Goal: Task Accomplishment & Management: Use online tool/utility

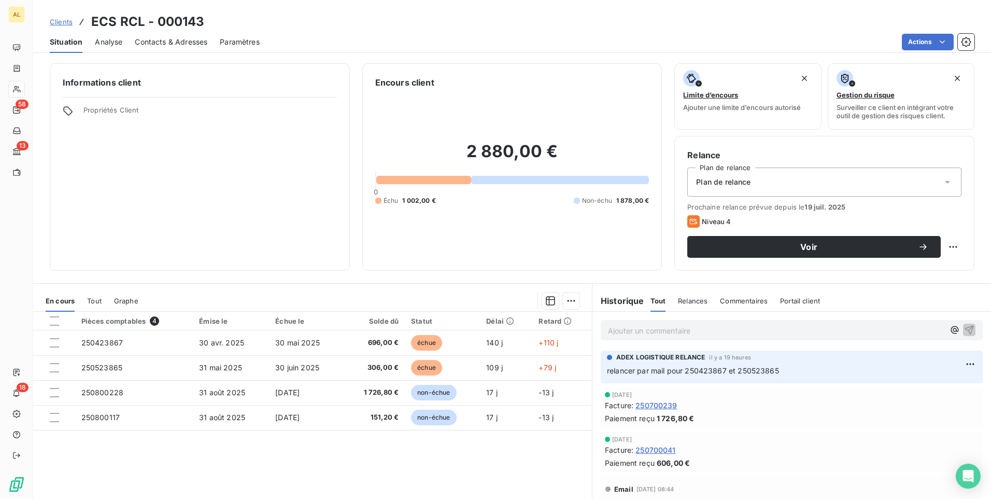
scroll to position [933, 0]
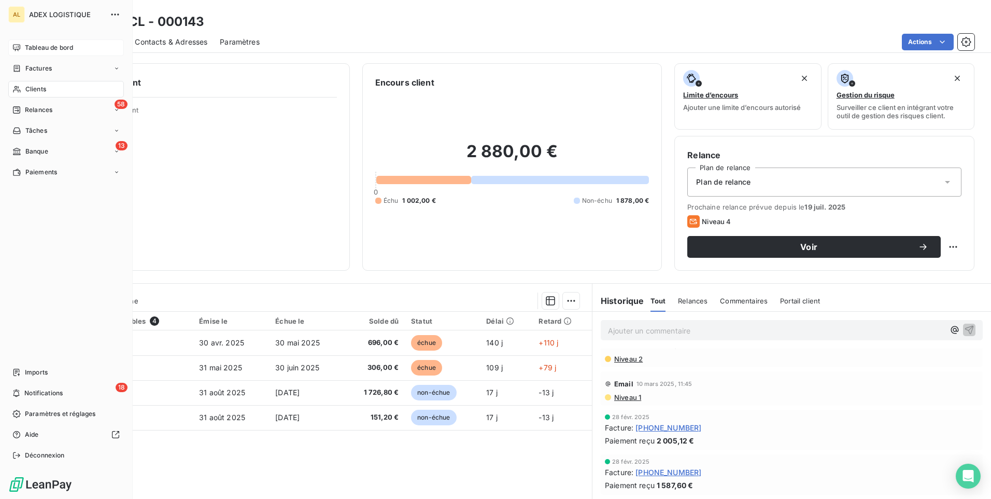
click at [61, 45] on span "Tableau de bord" at bounding box center [49, 47] width 48 height 9
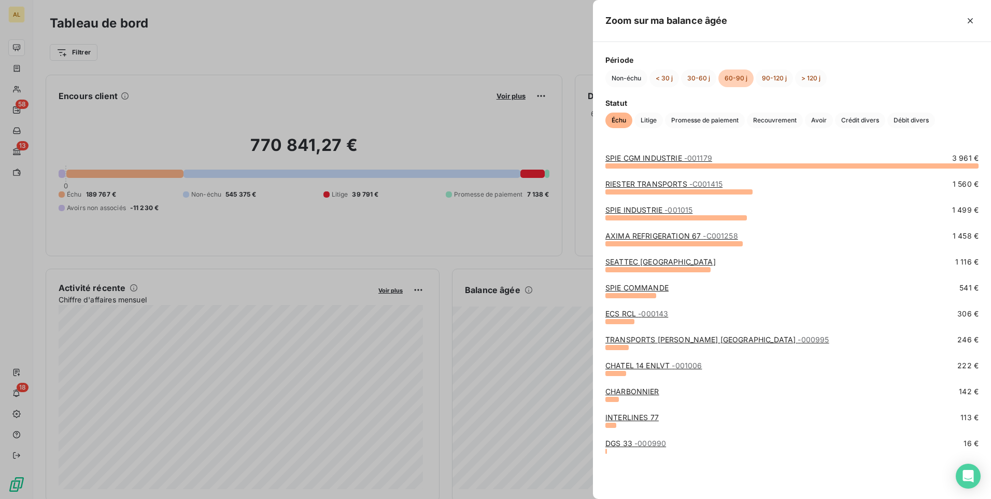
click at [497, 401] on div at bounding box center [495, 249] width 991 height 499
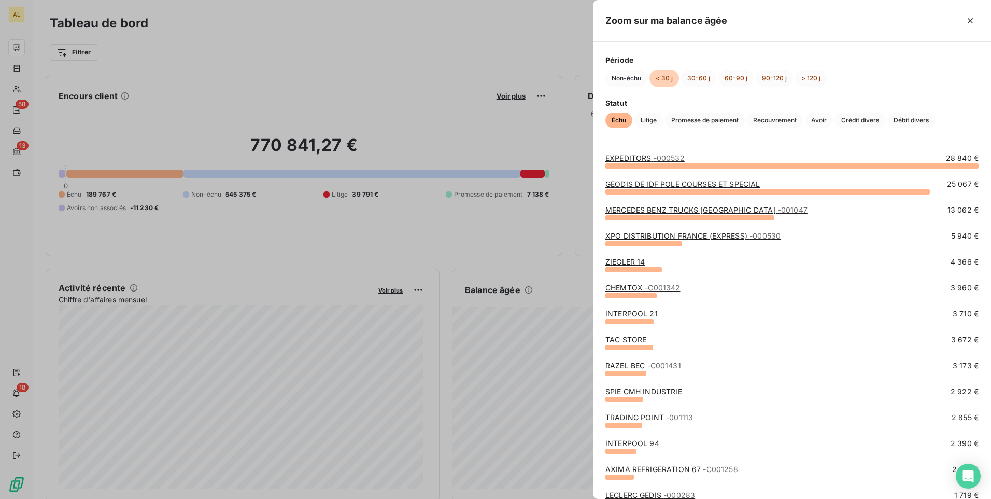
click at [623, 342] on link "TAC STORE" at bounding box center [625, 339] width 41 height 9
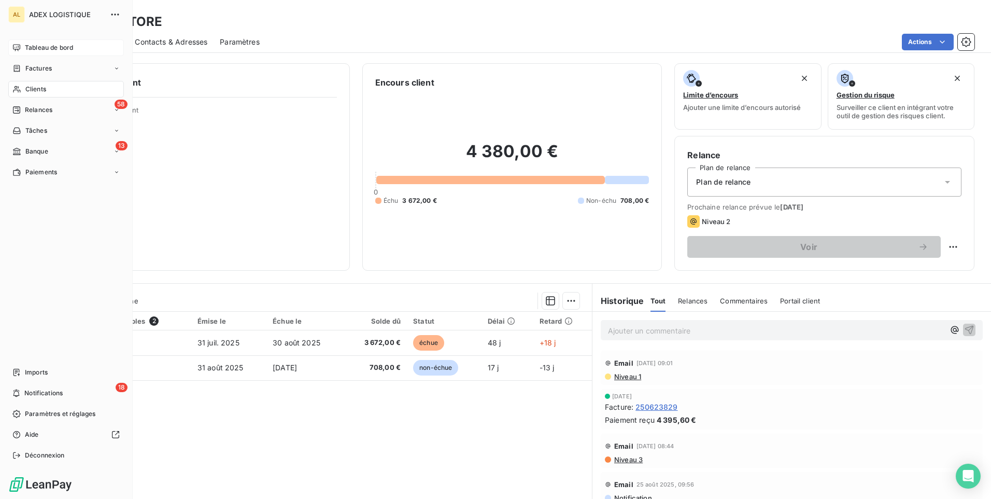
click at [56, 45] on span "Tableau de bord" at bounding box center [49, 47] width 48 height 9
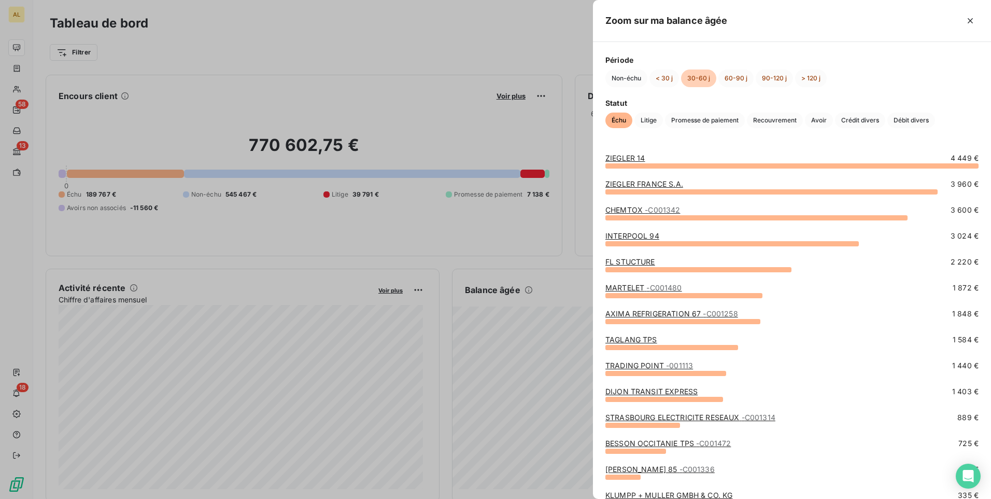
scroll to position [104, 0]
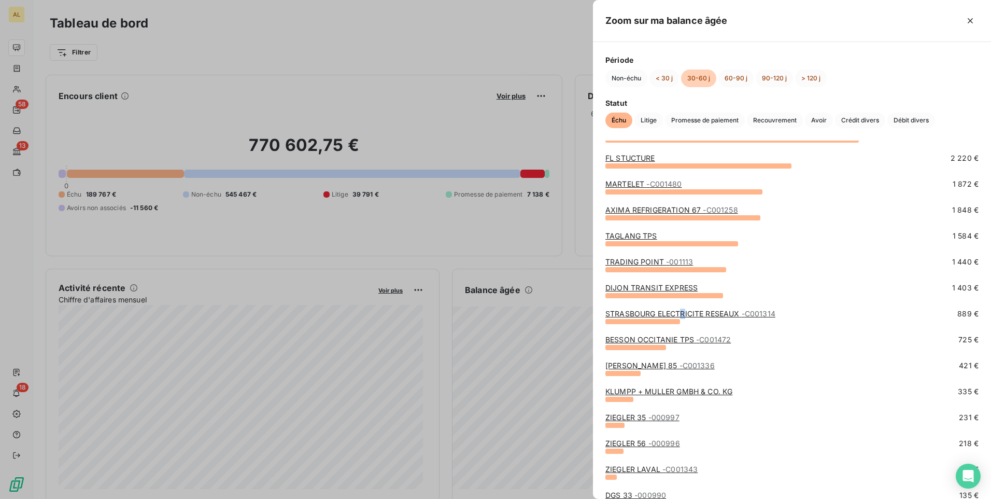
click at [683, 313] on link "STRASBOURG ELECTRICITE RESEAUX - C001314" at bounding box center [690, 313] width 170 height 9
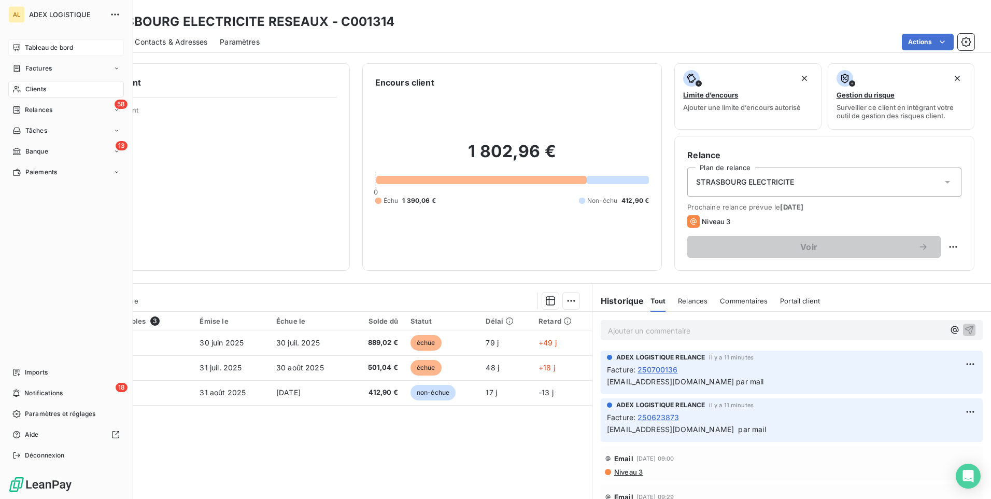
click at [57, 44] on span "Tableau de bord" at bounding box center [49, 47] width 48 height 9
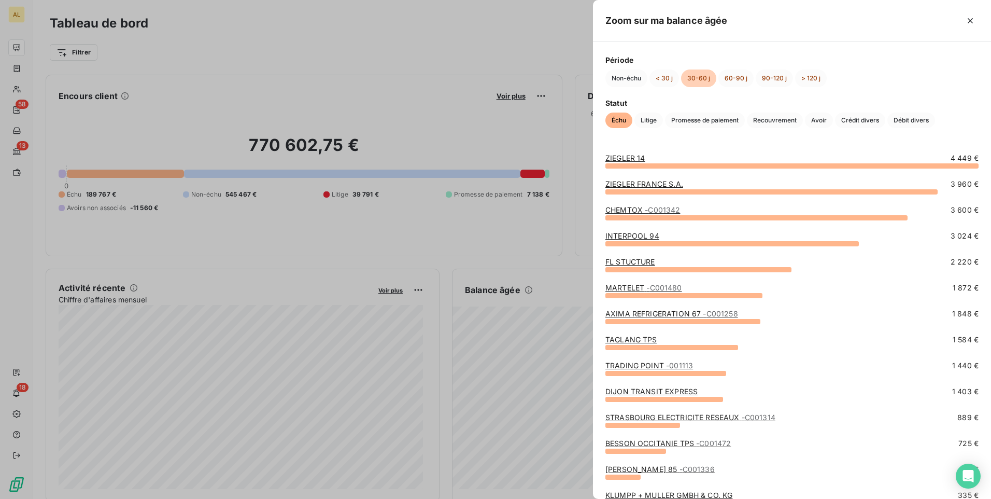
scroll to position [207, 0]
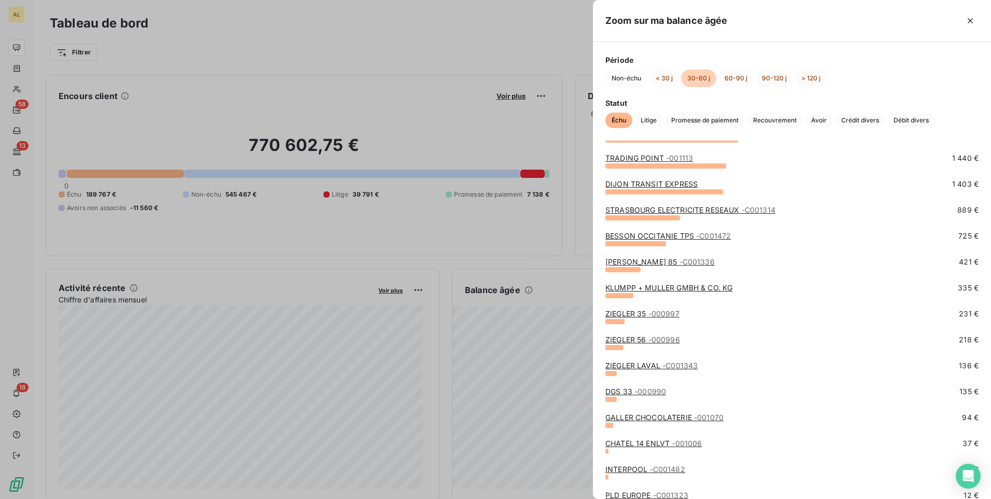
click at [637, 288] on link "KLUMPP + MULLER GMBH & CO. KG" at bounding box center [668, 287] width 127 height 9
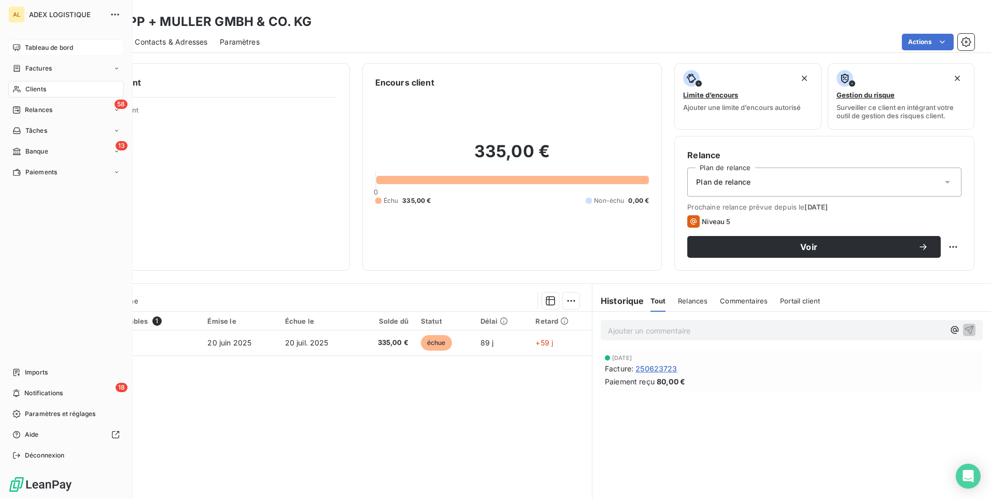
click at [48, 46] on span "Tableau de bord" at bounding box center [49, 47] width 48 height 9
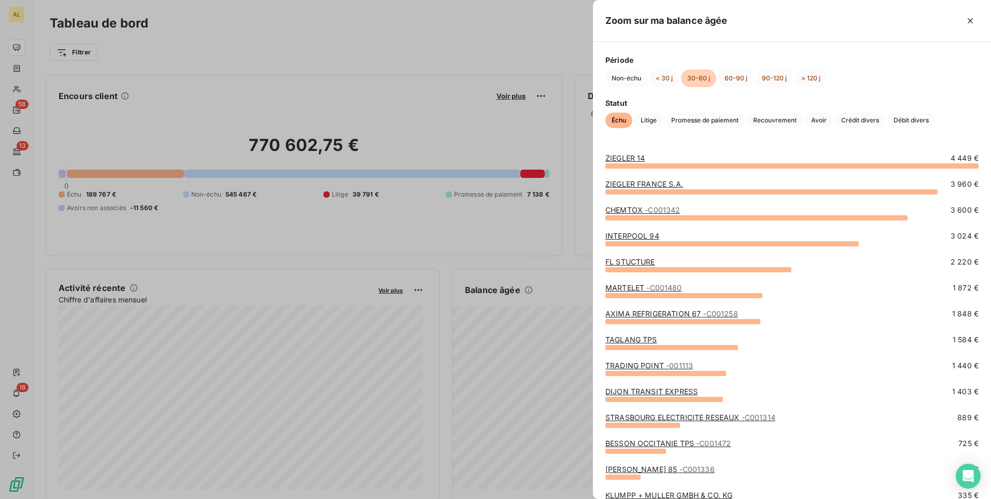
scroll to position [249, 0]
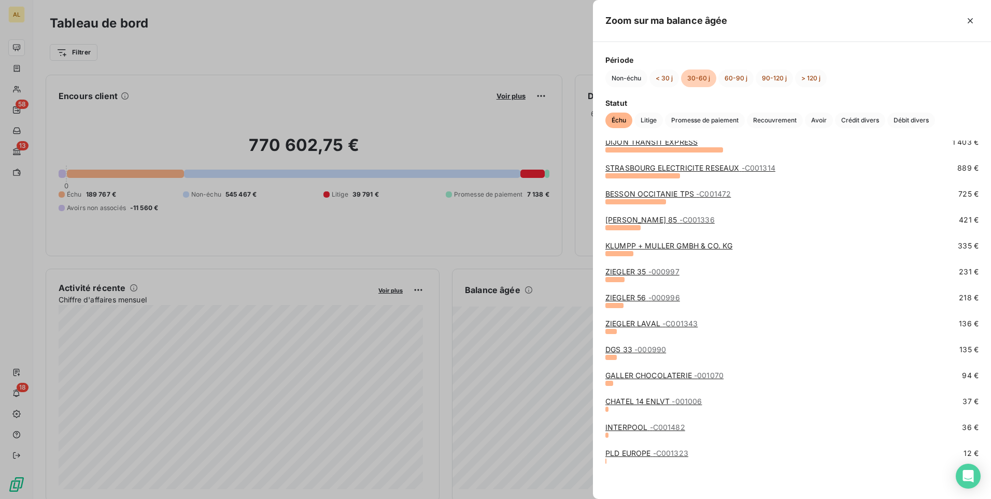
click at [655, 452] on span "- C001323" at bounding box center [670, 452] width 35 height 9
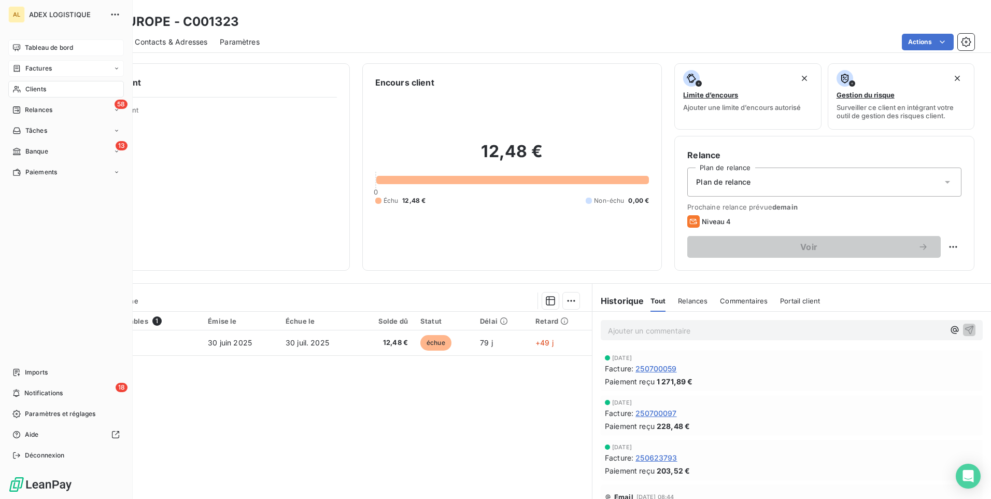
click at [24, 65] on div "Factures" at bounding box center [31, 68] width 39 height 9
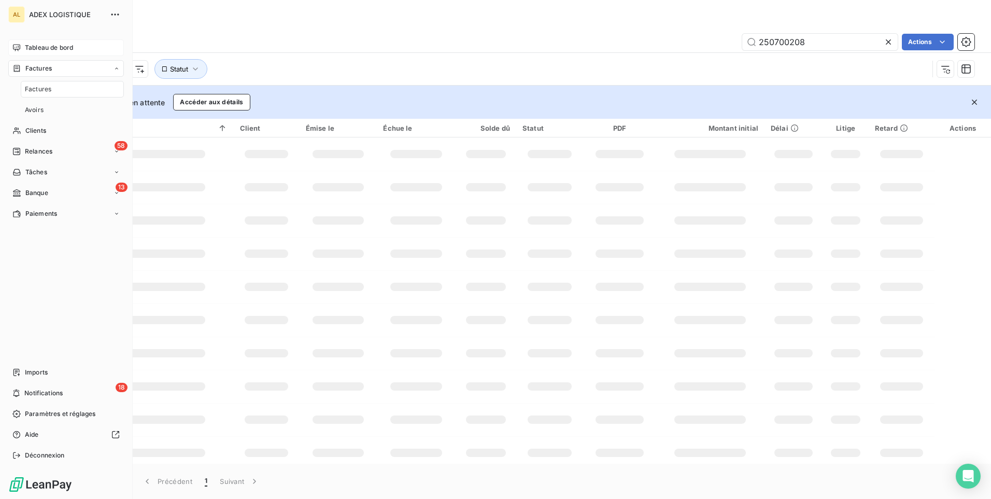
click at [44, 46] on span "Tableau de bord" at bounding box center [49, 47] width 48 height 9
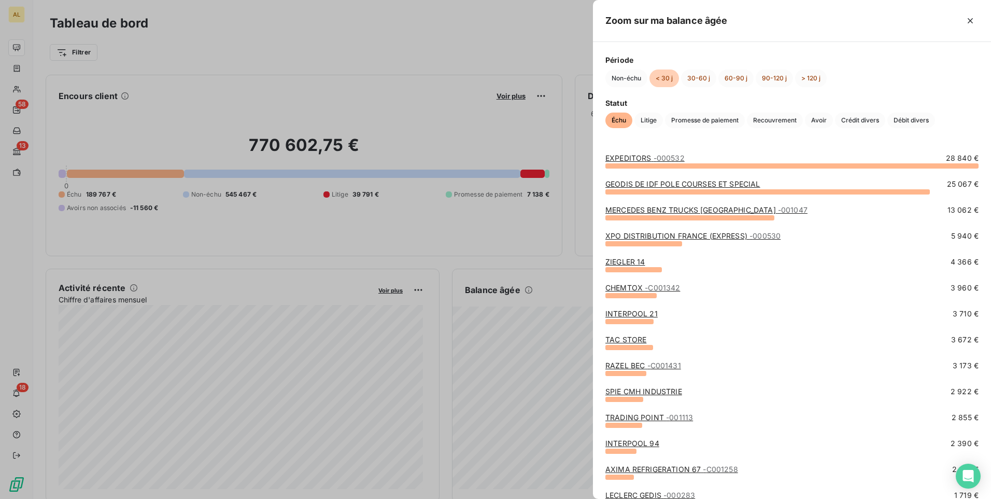
click at [639, 184] on link "GEODIS DE IDF POLE COURSES ET SPECIAL" at bounding box center [682, 183] width 155 height 9
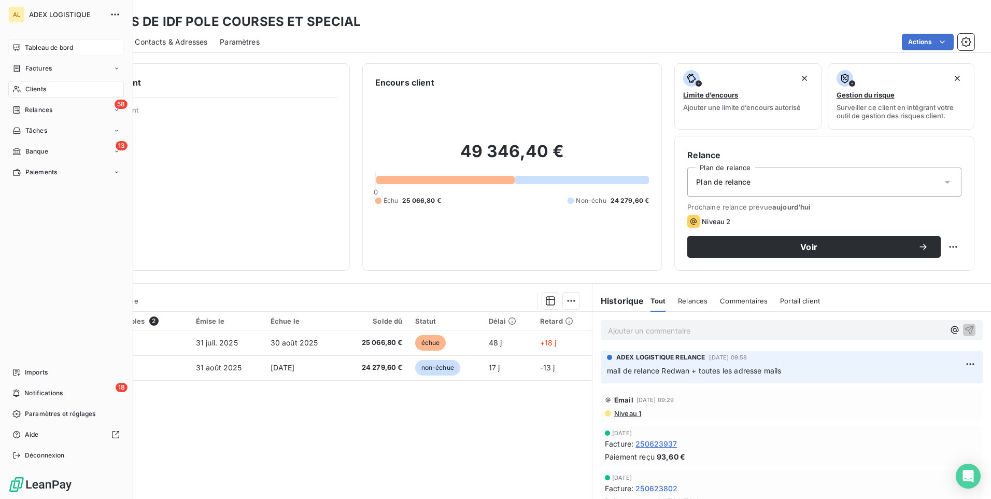
click at [41, 44] on span "Tableau de bord" at bounding box center [49, 47] width 48 height 9
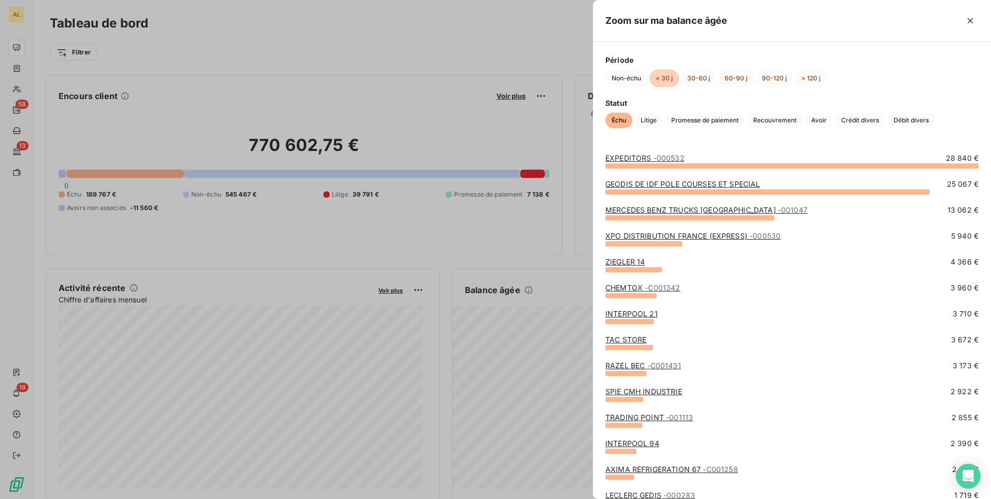
click at [681, 209] on link "MERCEDES BENZ TRUCKS MOLSHEIM - 001047" at bounding box center [706, 209] width 202 height 9
click at [643, 257] on link "ZIEGLER 14" at bounding box center [625, 261] width 40 height 9
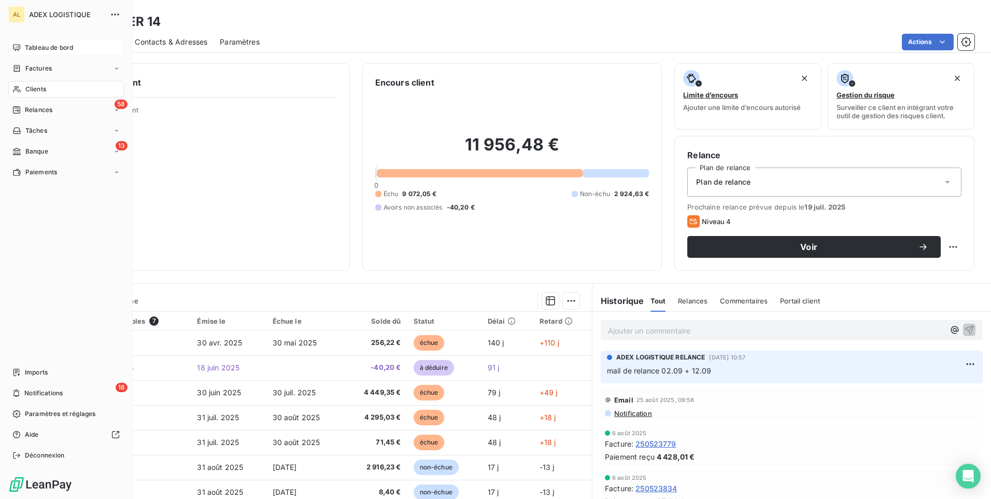
click at [55, 44] on span "Tableau de bord" at bounding box center [49, 47] width 48 height 9
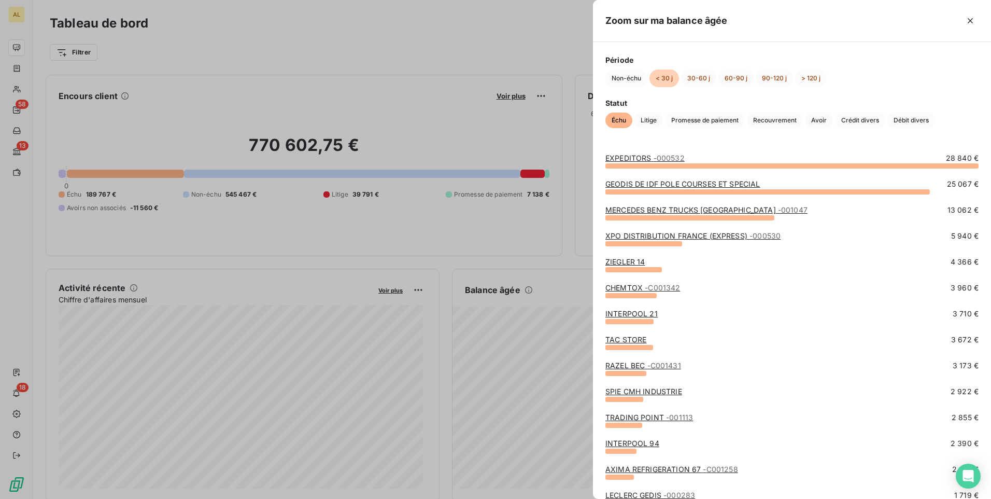
scroll to position [155, 0]
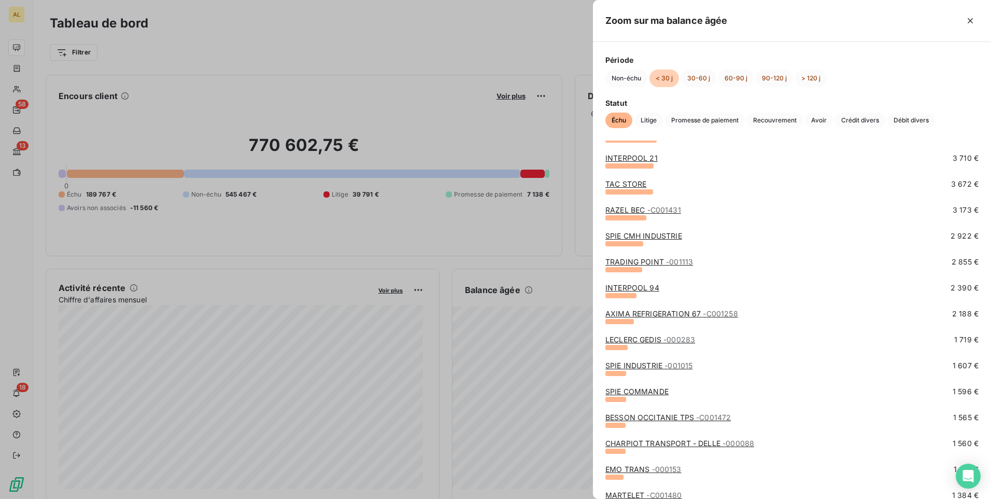
click at [624, 340] on link "[PERSON_NAME] GEDIS - 000283" at bounding box center [650, 339] width 90 height 9
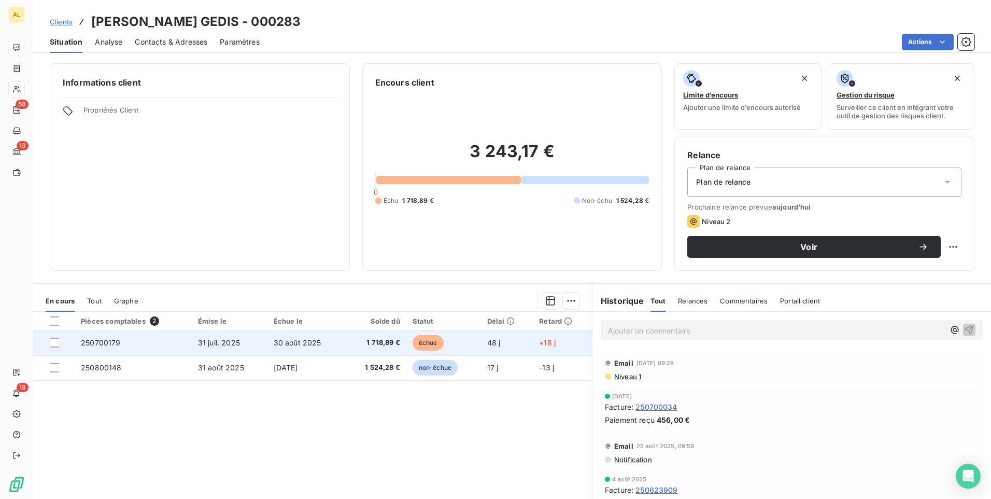
click at [433, 344] on span "échue" at bounding box center [428, 343] width 31 height 16
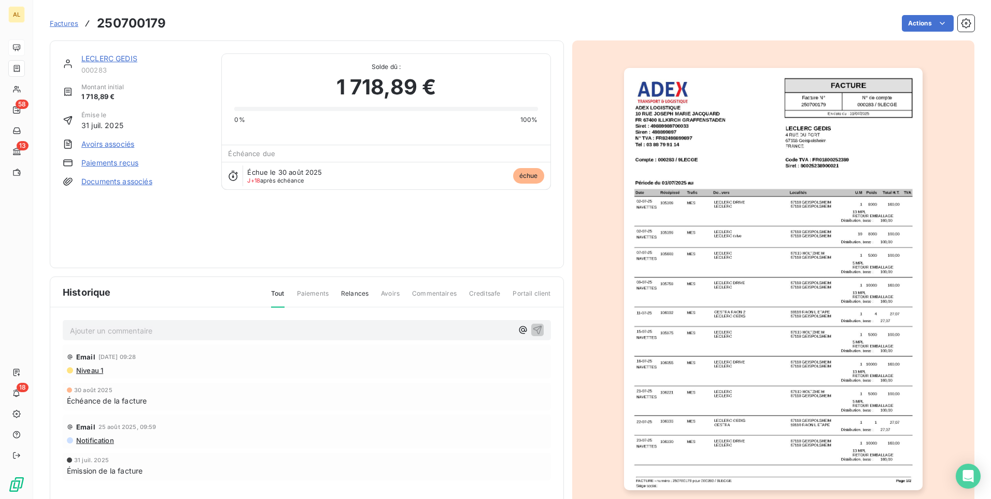
click at [678, 291] on img "button" at bounding box center [773, 279] width 298 height 422
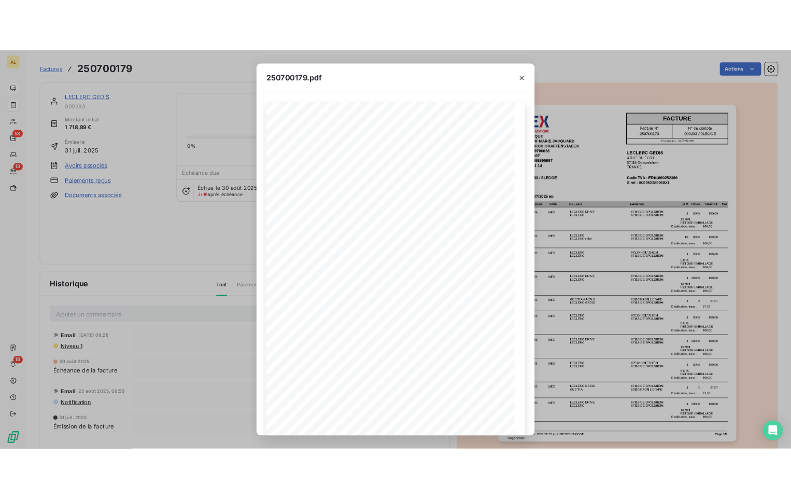
scroll to position [35, 0]
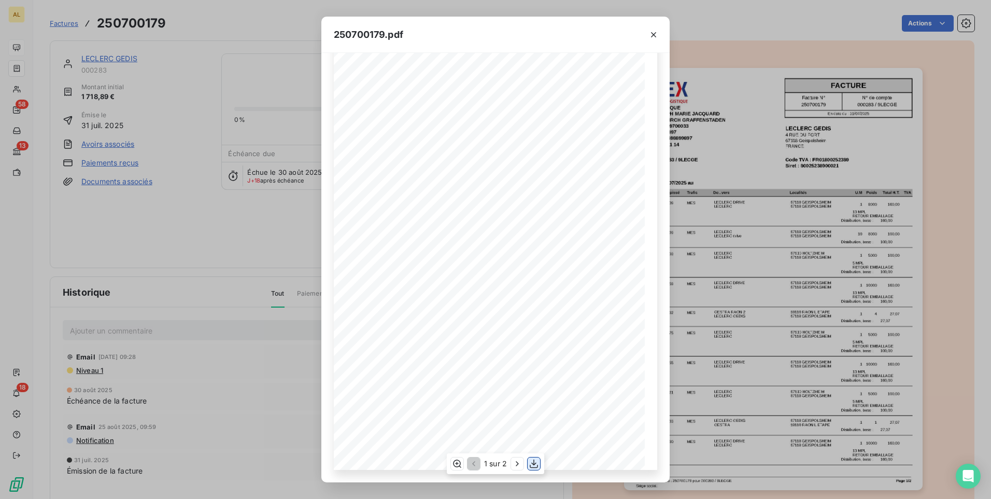
click at [532, 464] on icon "button" at bounding box center [534, 463] width 10 height 10
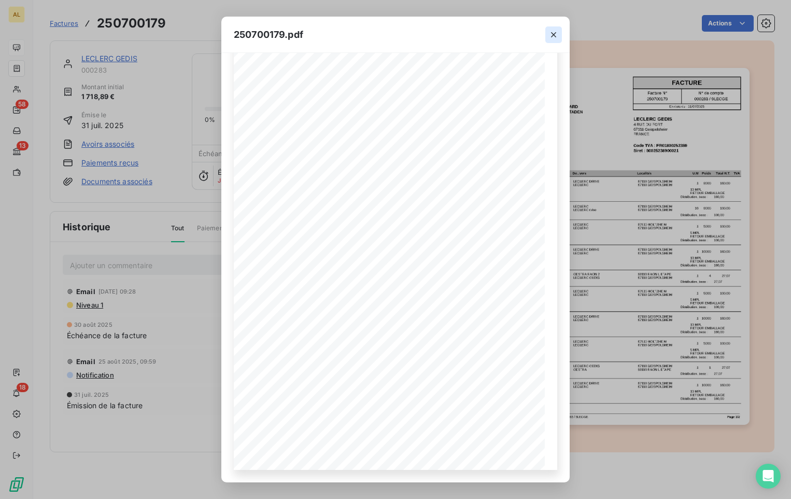
click at [555, 33] on icon "button" at bounding box center [553, 34] width 5 height 5
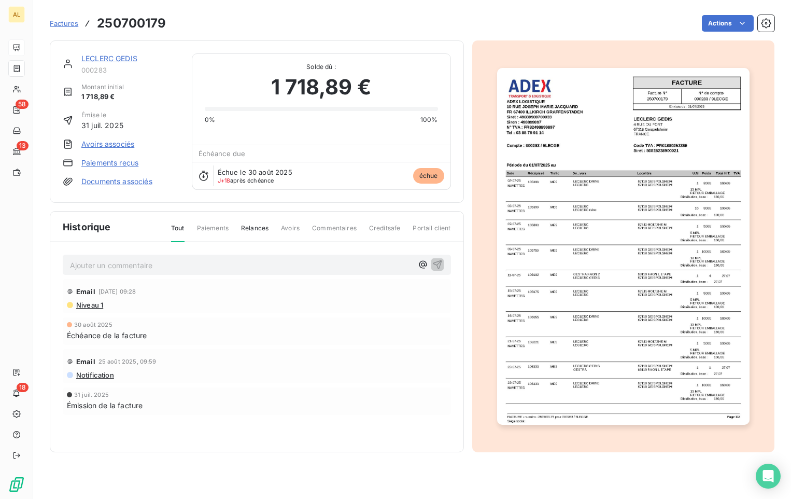
click at [125, 59] on link "LECLERC GEDIS" at bounding box center [109, 58] width 56 height 9
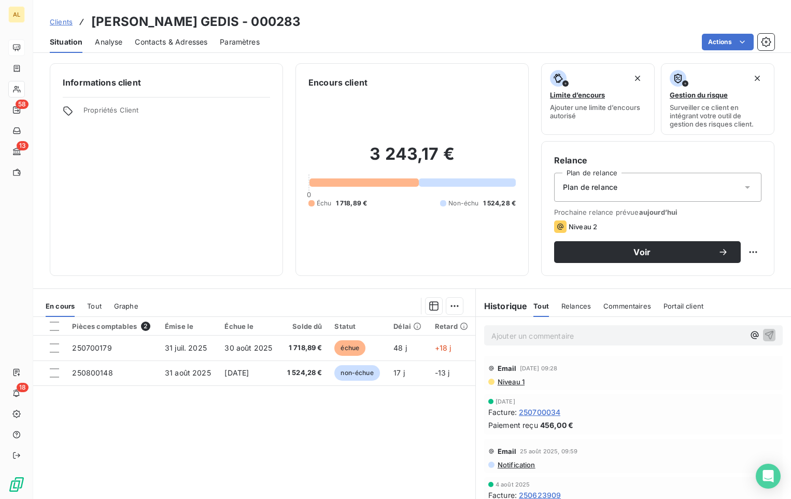
click at [177, 49] on div "Contacts & Adresses" at bounding box center [171, 42] width 73 height 22
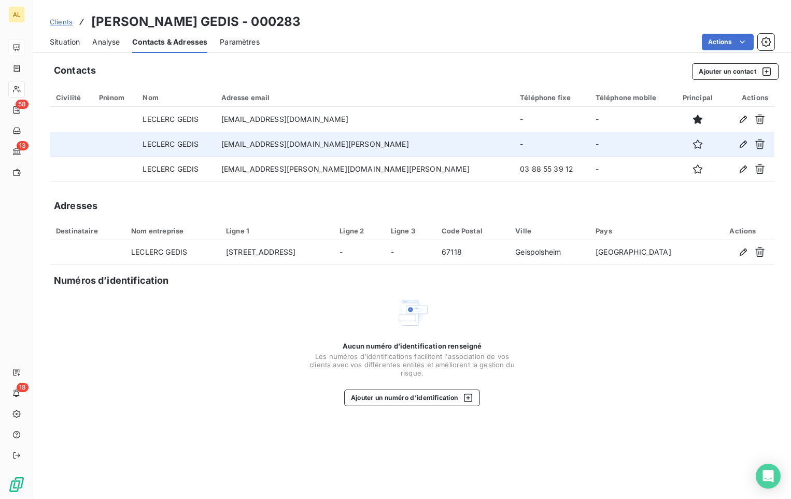
drag, startPoint x: 425, startPoint y: 144, endPoint x: 242, endPoint y: 141, distance: 183.0
click at [242, 141] on td "[EMAIL_ADDRESS][DOMAIN_NAME][PERSON_NAME]" at bounding box center [364, 144] width 298 height 25
copy td "[EMAIL_ADDRESS][DOMAIN_NAME][PERSON_NAME]"
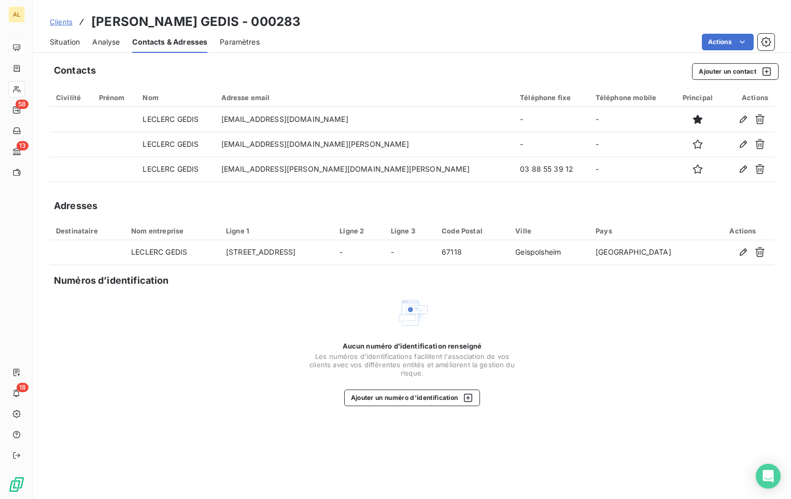
click at [78, 41] on span "Situation" at bounding box center [65, 42] width 30 height 10
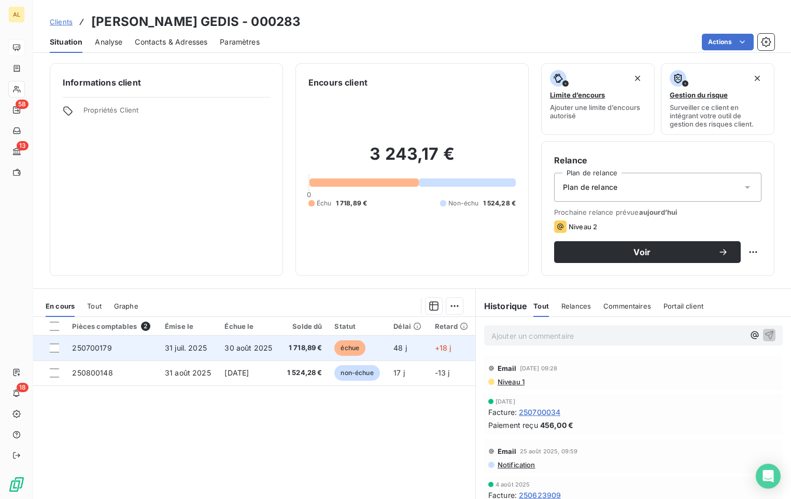
click at [162, 349] on td "31 juil. 2025" at bounding box center [189, 347] width 60 height 25
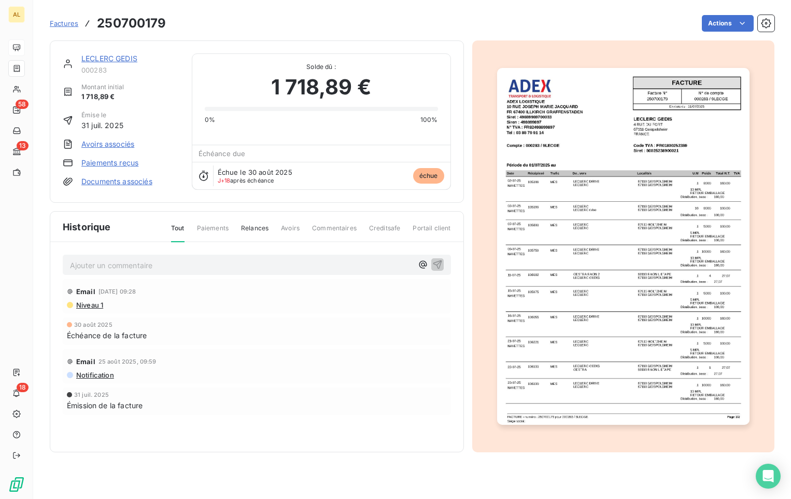
click at [255, 225] on span "Relances" at bounding box center [254, 232] width 27 height 18
drag, startPoint x: 207, startPoint y: 273, endPoint x: 205, endPoint y: 267, distance: 5.8
click at [207, 273] on div "Ajouter un commentaire ﻿" at bounding box center [257, 264] width 388 height 20
click at [203, 264] on p "Ajouter un commentaire ﻿" at bounding box center [241, 265] width 343 height 13
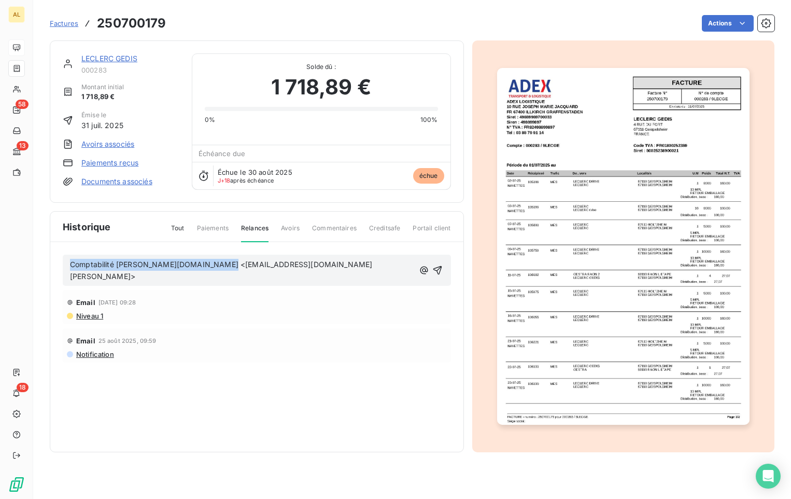
drag, startPoint x: 214, startPoint y: 264, endPoint x: 61, endPoint y: 282, distance: 154.0
click at [61, 282] on div "Comptabilité [PERSON_NAME][DOMAIN_NAME] <[EMAIL_ADDRESS][DOMAIN_NAME][PERSON_NA…" at bounding box center [256, 323] width 413 height 162
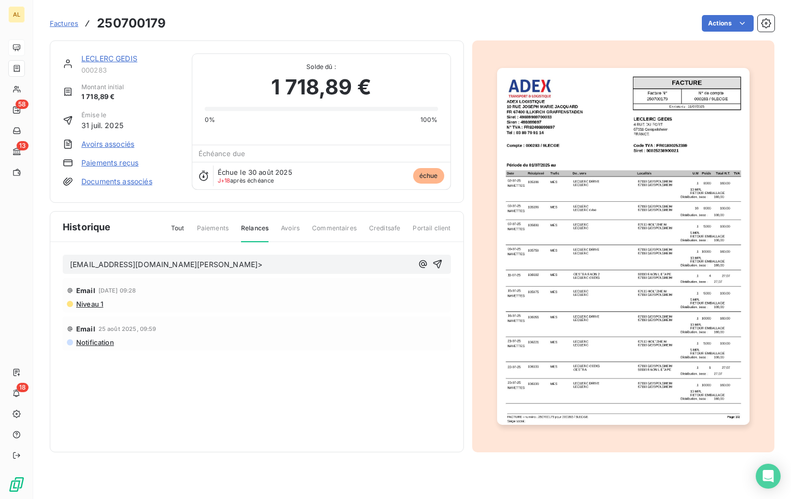
click at [261, 263] on p "[EMAIL_ADDRESS][DOMAIN_NAME][PERSON_NAME]>" at bounding box center [241, 265] width 343 height 12
click at [438, 260] on icon "button" at bounding box center [437, 264] width 10 height 10
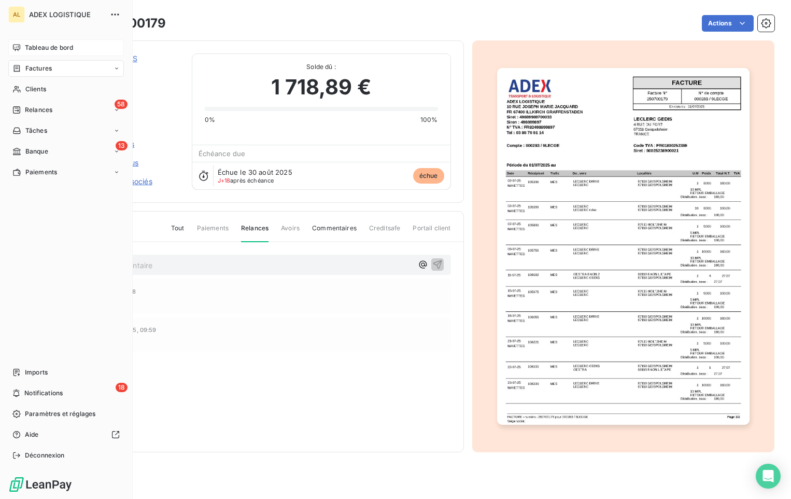
click at [62, 50] on span "Tableau de bord" at bounding box center [49, 47] width 48 height 9
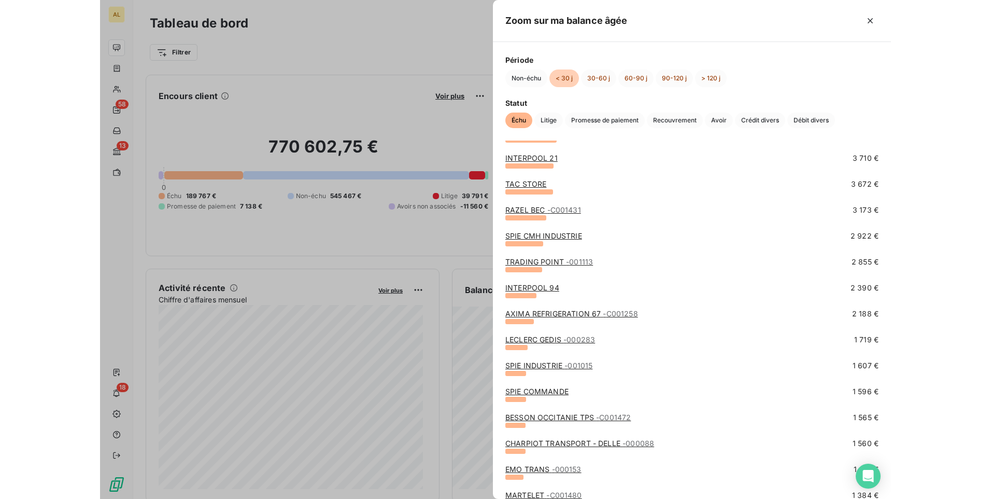
scroll to position [311, 0]
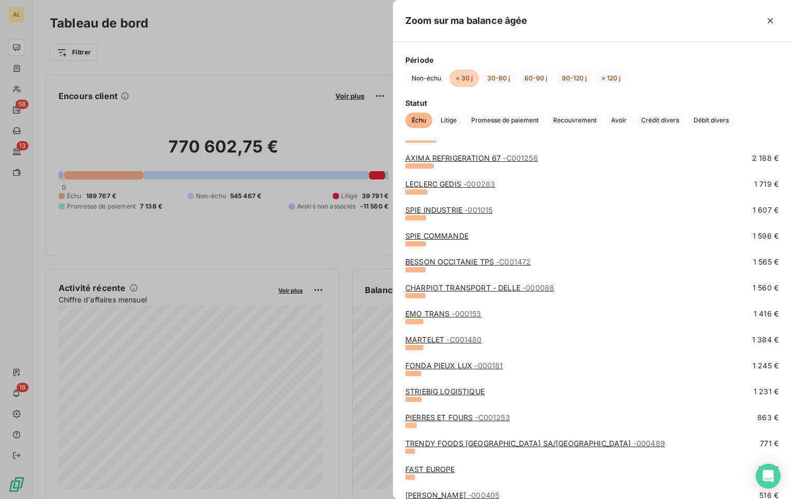
click at [440, 290] on link "CHARPIOT TRANSPORT - DELLE - 000088" at bounding box center [479, 287] width 149 height 9
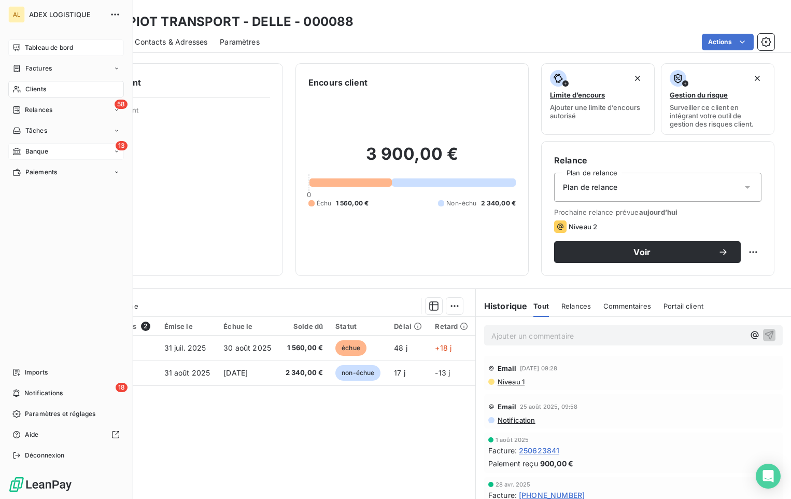
click at [32, 154] on span "Banque" at bounding box center [36, 151] width 23 height 9
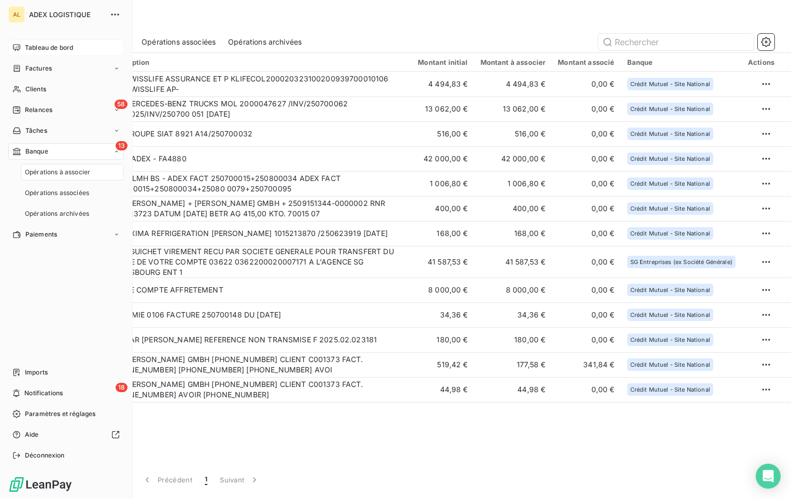
click at [49, 170] on span "Opérations à associer" at bounding box center [57, 171] width 65 height 9
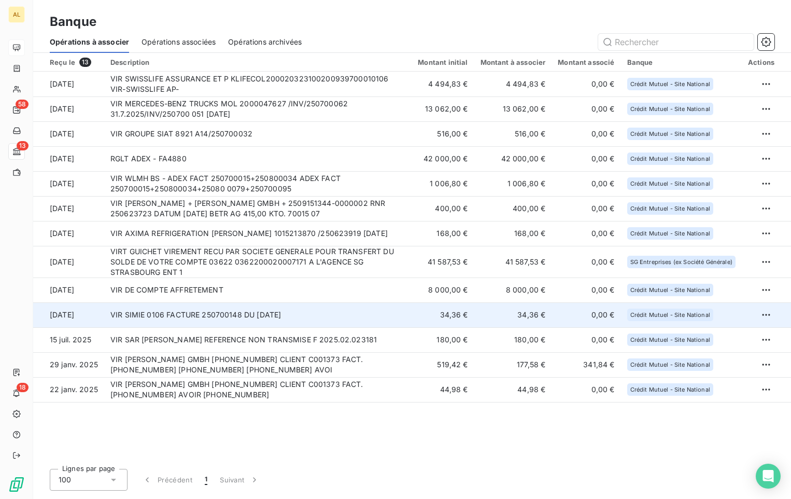
click at [199, 313] on td "VIR SIMIE 0106 FACTURE 250700148 DU [DATE]" at bounding box center [257, 314] width 307 height 25
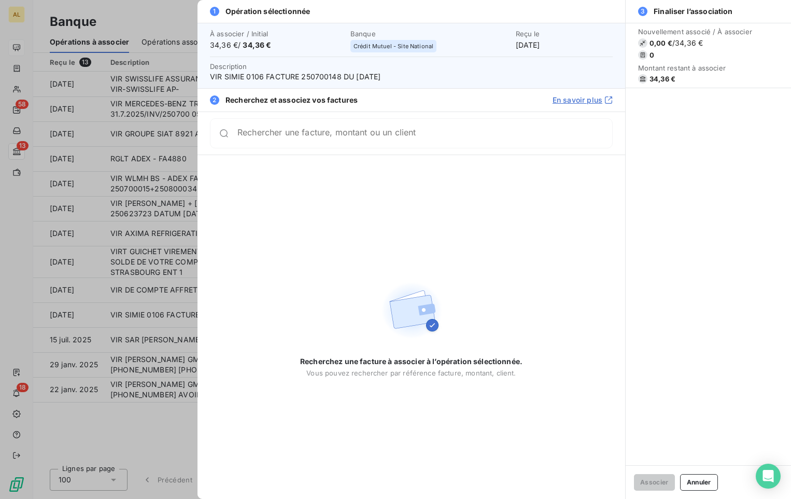
click at [331, 135] on input "Rechercher une facture, montant ou un client" at bounding box center [424, 133] width 375 height 10
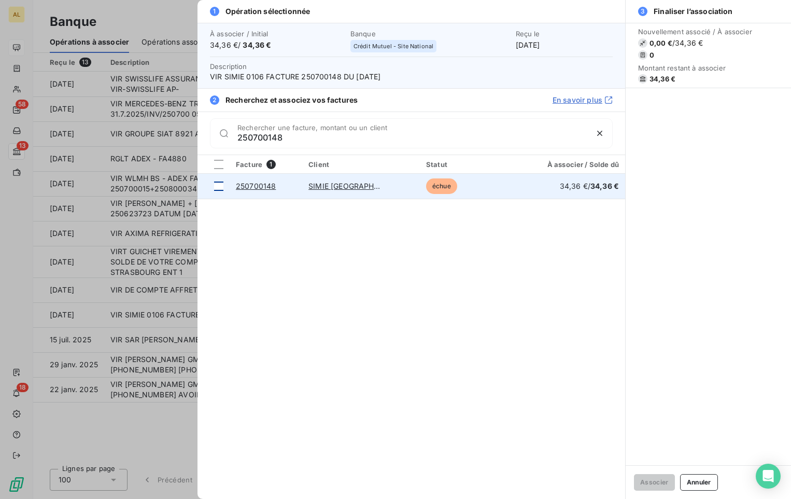
type input "250700148"
click at [224, 187] on td at bounding box center [213, 186] width 32 height 25
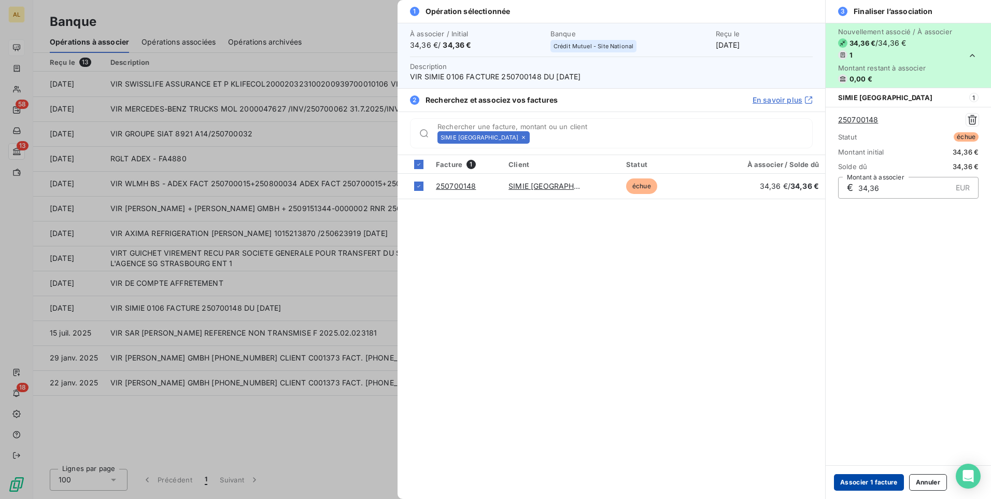
click at [889, 482] on button "Associer 1 facture" at bounding box center [869, 482] width 70 height 17
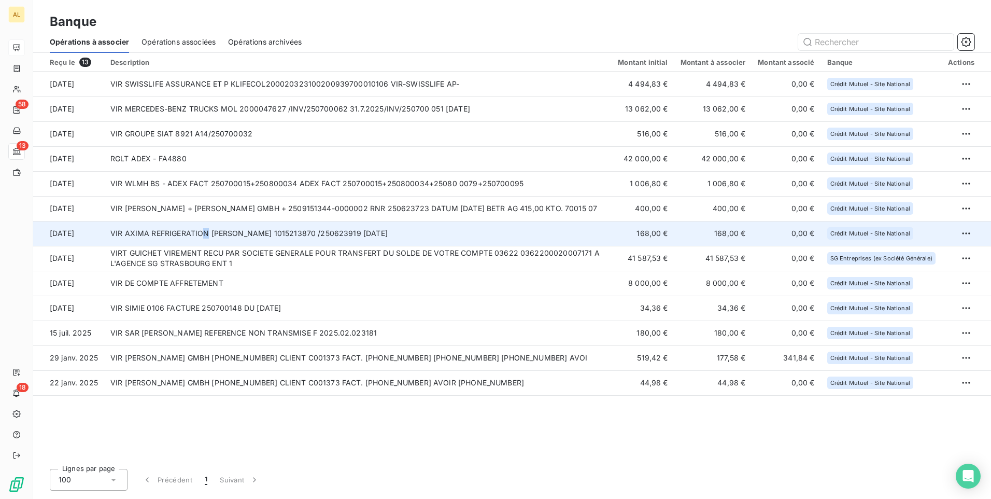
click at [205, 231] on td "VIR AXIMA REFRIGERATION [PERSON_NAME] 1015213870 /250623919 [DATE]" at bounding box center [357, 233] width 507 height 25
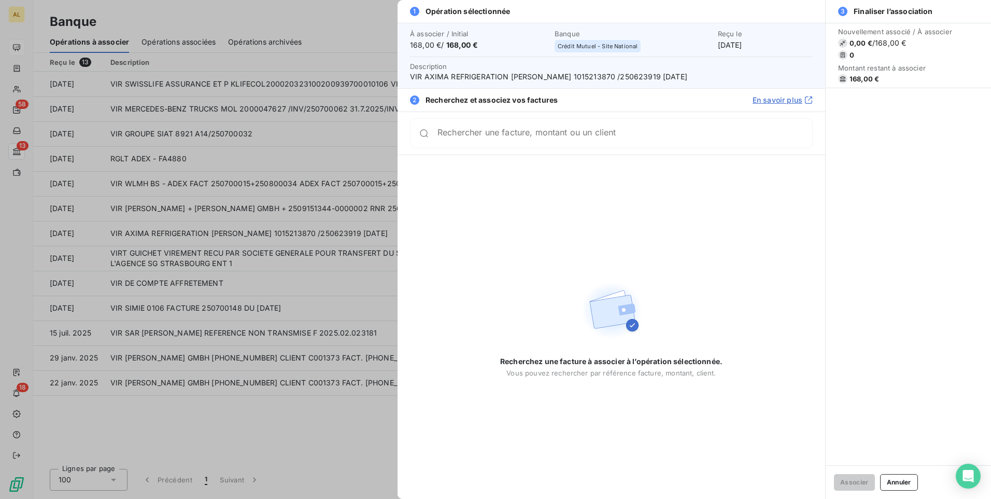
click at [510, 138] on input "Rechercher une facture, montant ou un client" at bounding box center [624, 133] width 375 height 10
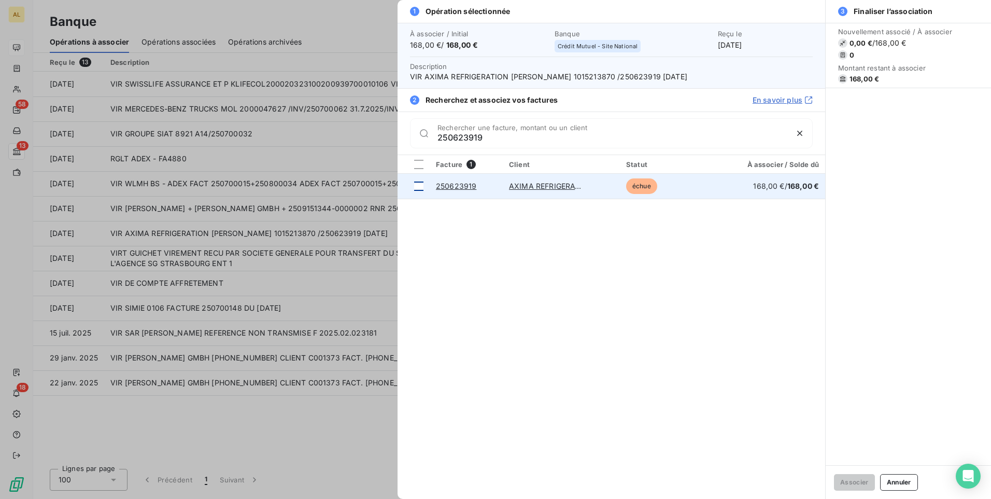
type input "250623919"
click at [415, 187] on div at bounding box center [418, 185] width 9 height 9
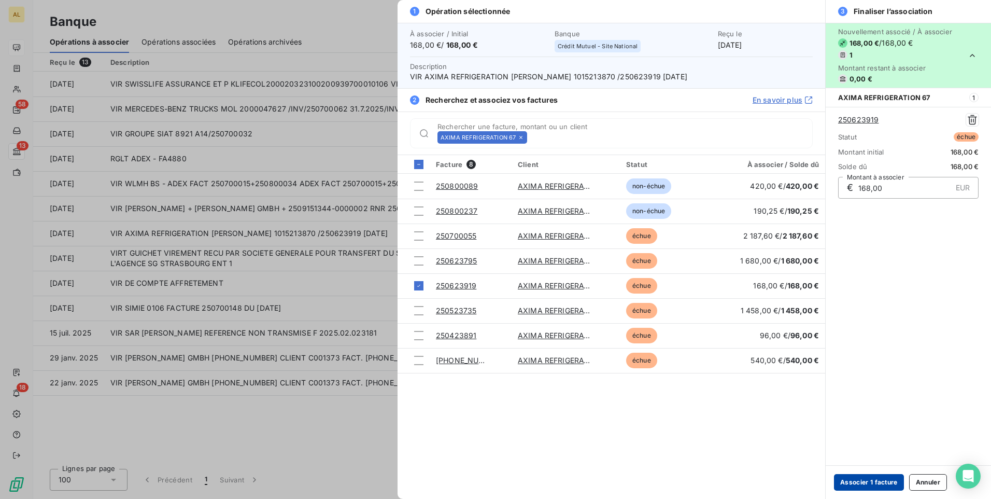
click at [870, 479] on button "Associer 1 facture" at bounding box center [869, 482] width 70 height 17
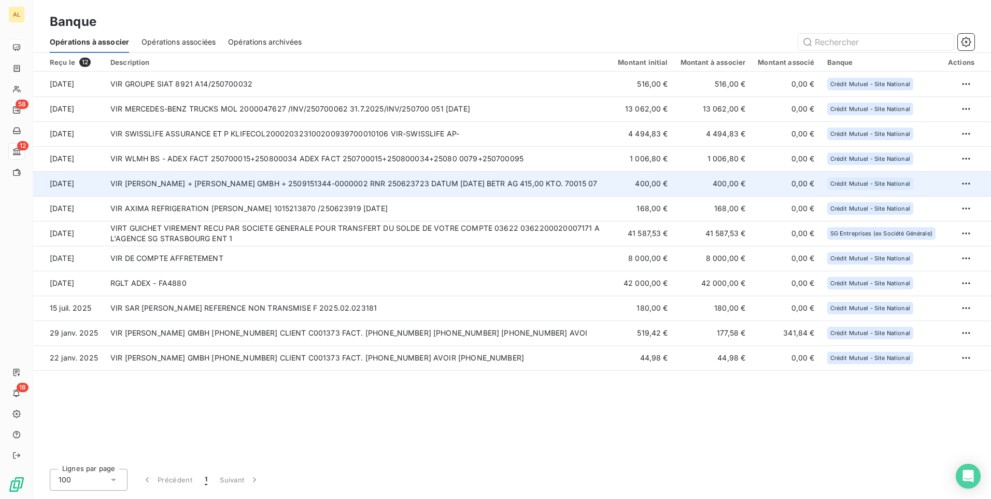
click at [200, 181] on td "VIR [PERSON_NAME] + [PERSON_NAME] GMBH + 2509151344-0000002 RNR 250623723 DATUM…" at bounding box center [357, 183] width 507 height 25
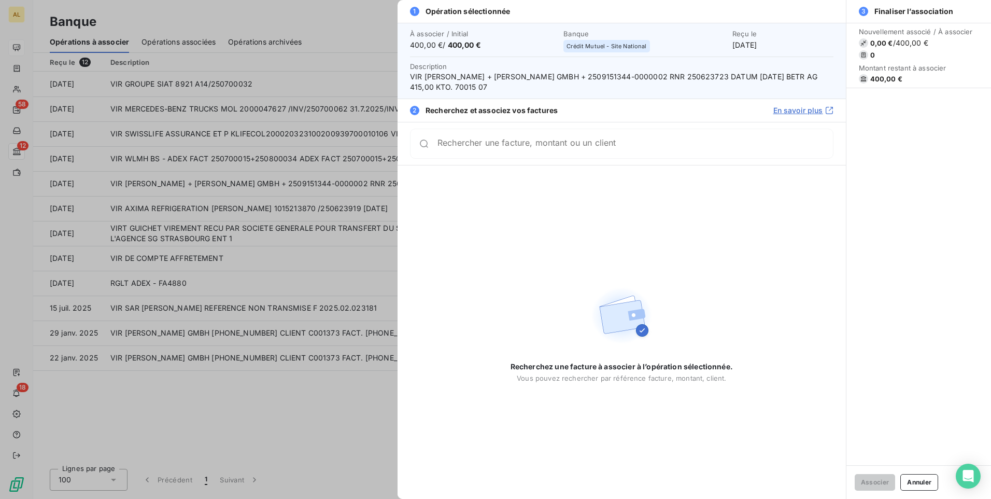
click at [530, 149] on input "Rechercher une facture, montant ou un client" at bounding box center [634, 143] width 395 height 10
drag, startPoint x: 498, startPoint y: 150, endPoint x: 374, endPoint y: 174, distance: 126.0
click at [374, 498] on div "1 Opération sélectionnée À associer / Initial 400,00 € / 400,00 € Banque Crédit…" at bounding box center [495, 499] width 991 height 0
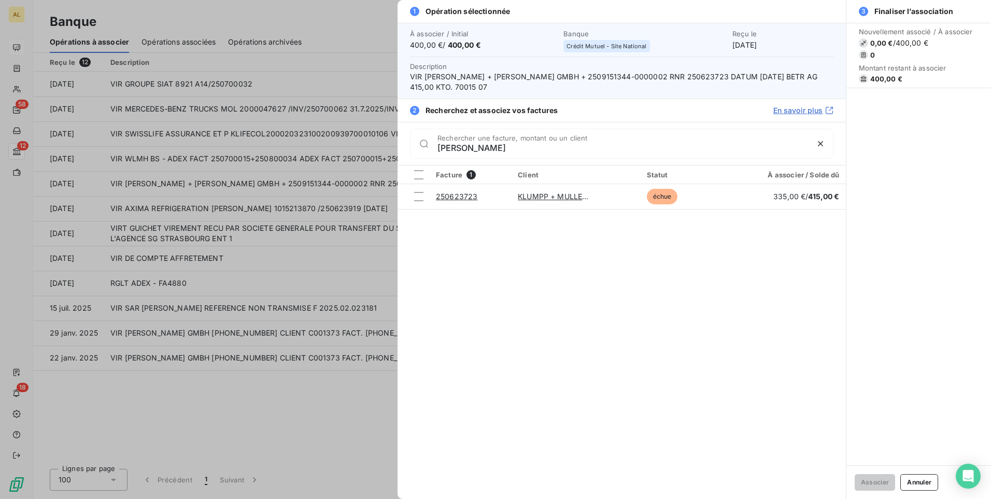
type input "[PERSON_NAME]"
click at [286, 146] on div at bounding box center [495, 249] width 991 height 499
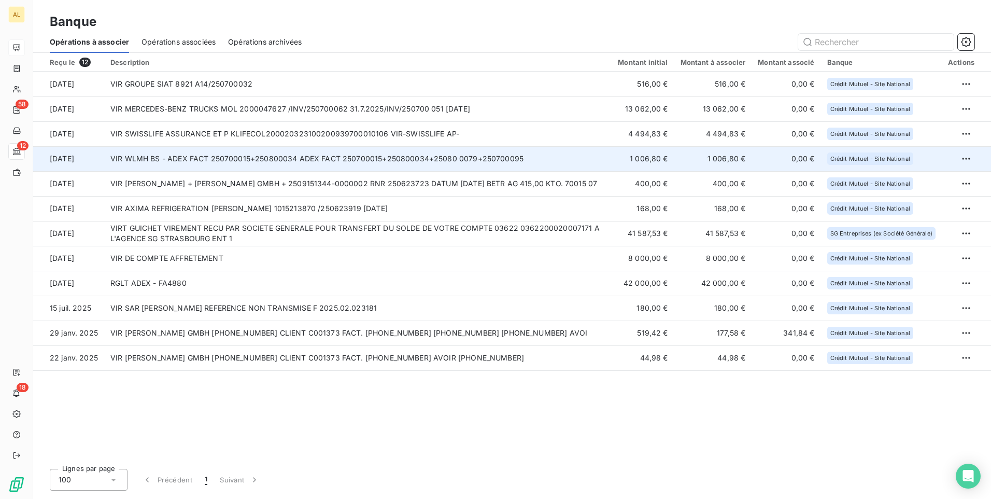
click at [286, 154] on td "VIR WLMH BS - ADEX FACT 250700015+250800034 ADEX FACT 250700015+250800034+25080…" at bounding box center [357, 158] width 507 height 25
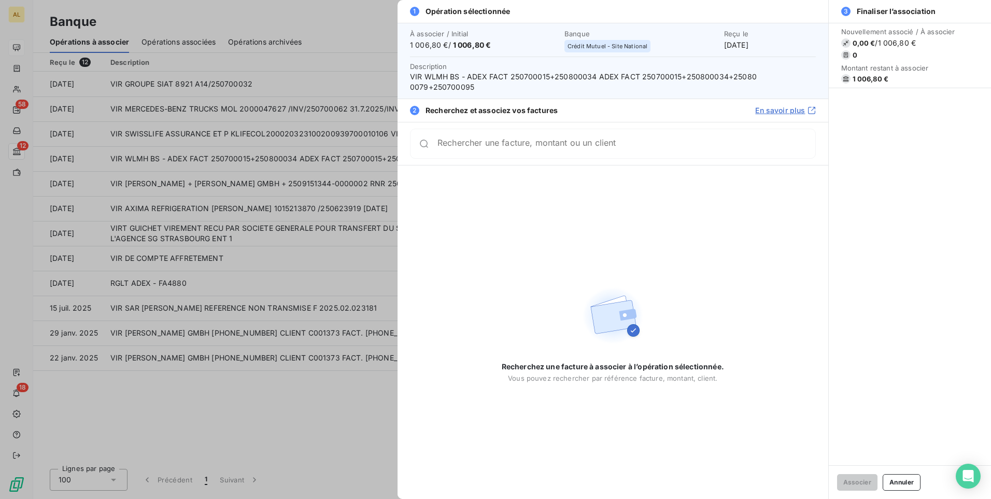
click at [491, 147] on input "Rechercher une facture, montant ou un client" at bounding box center [626, 143] width 378 height 10
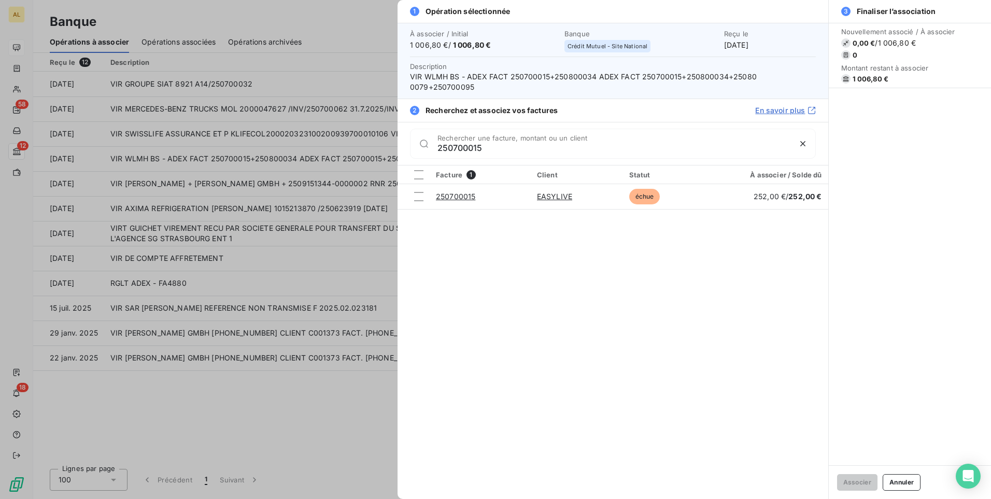
drag, startPoint x: 498, startPoint y: 149, endPoint x: 417, endPoint y: 163, distance: 82.0
click at [417, 163] on div "250700015 Rechercher une facture, montant ou un client" at bounding box center [612, 143] width 431 height 43
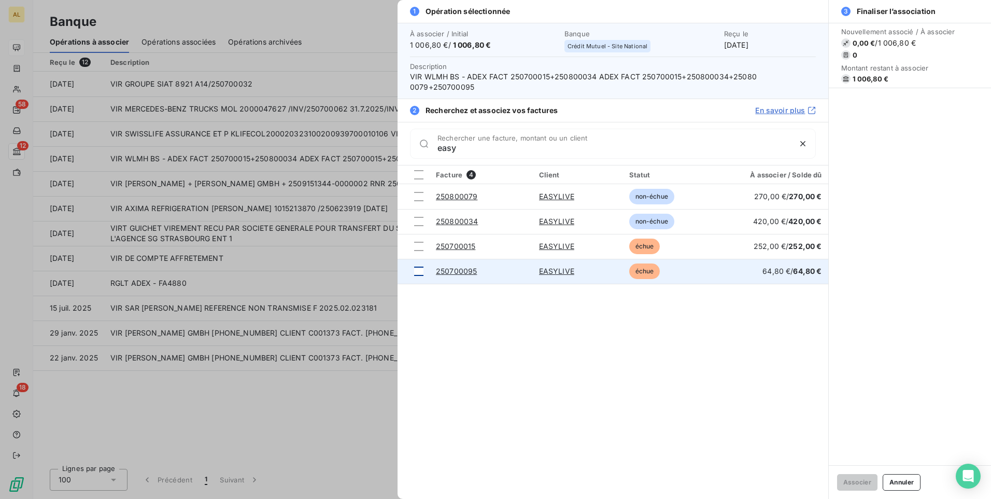
type input "easy"
click at [419, 271] on div at bounding box center [418, 270] width 9 height 9
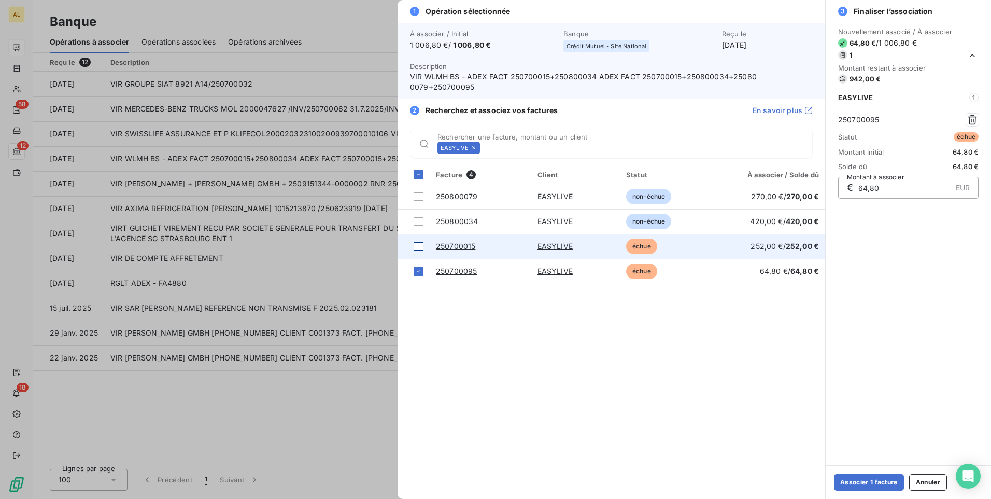
click at [420, 247] on div at bounding box center [418, 245] width 9 height 9
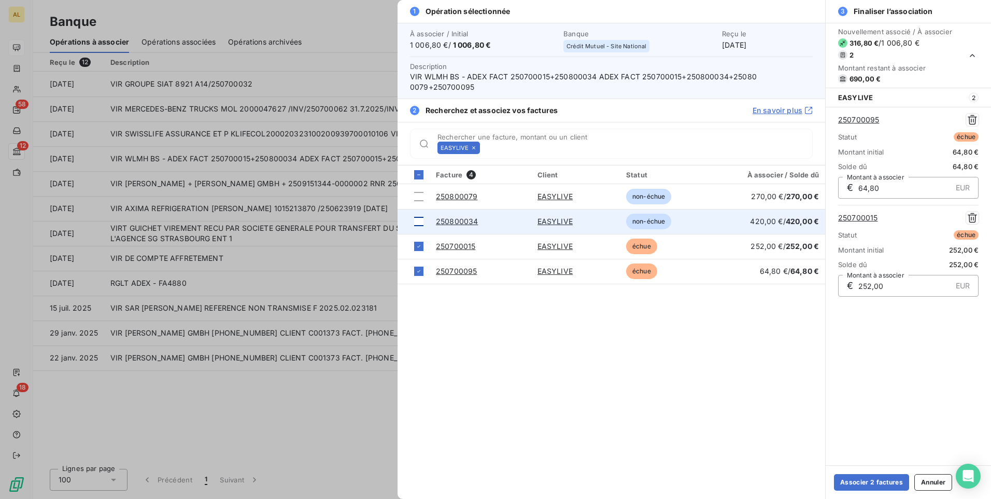
click at [419, 222] on div at bounding box center [418, 221] width 9 height 9
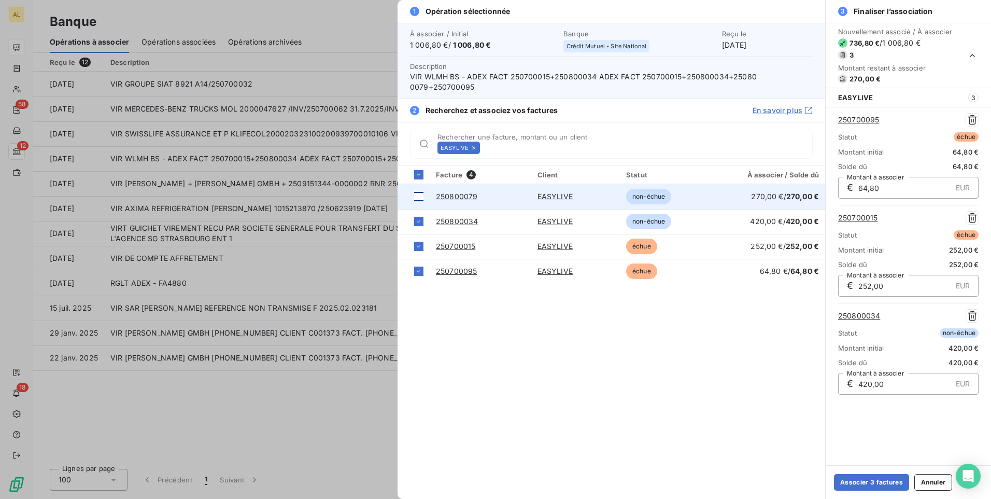
click at [420, 195] on div at bounding box center [418, 196] width 9 height 9
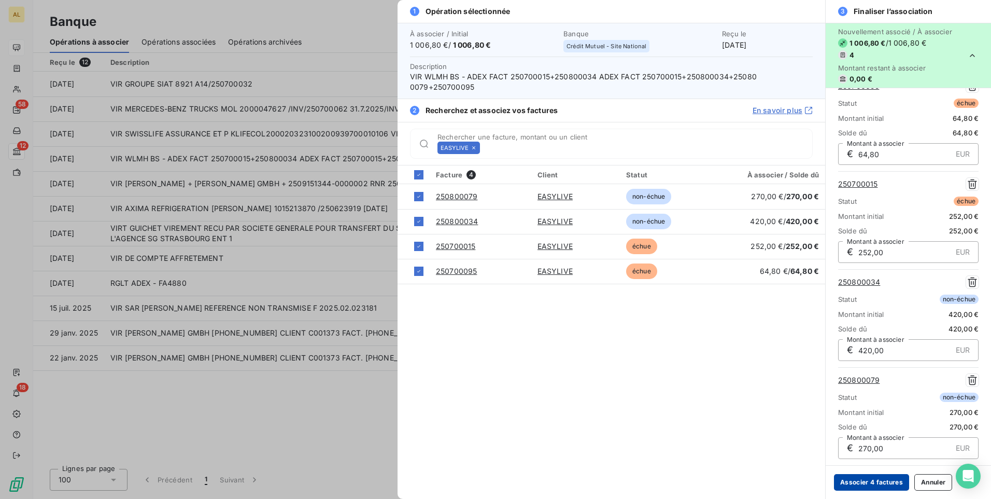
click at [865, 483] on button "Associer 4 factures" at bounding box center [871, 482] width 75 height 17
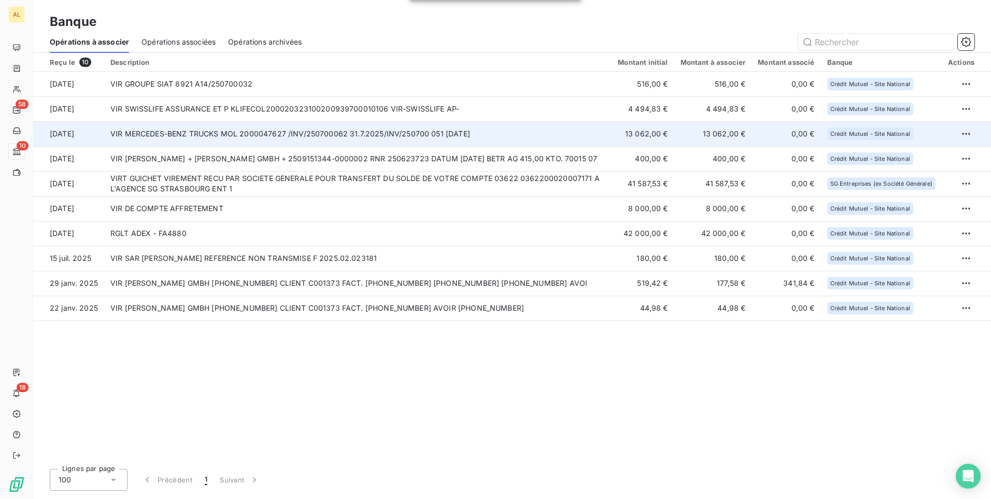
click at [192, 128] on td "VIR MERCEDES-BENZ TRUCKS MOL 2000047627 /INV/250700062 31.7.2025/INV/250700 051…" at bounding box center [357, 133] width 507 height 25
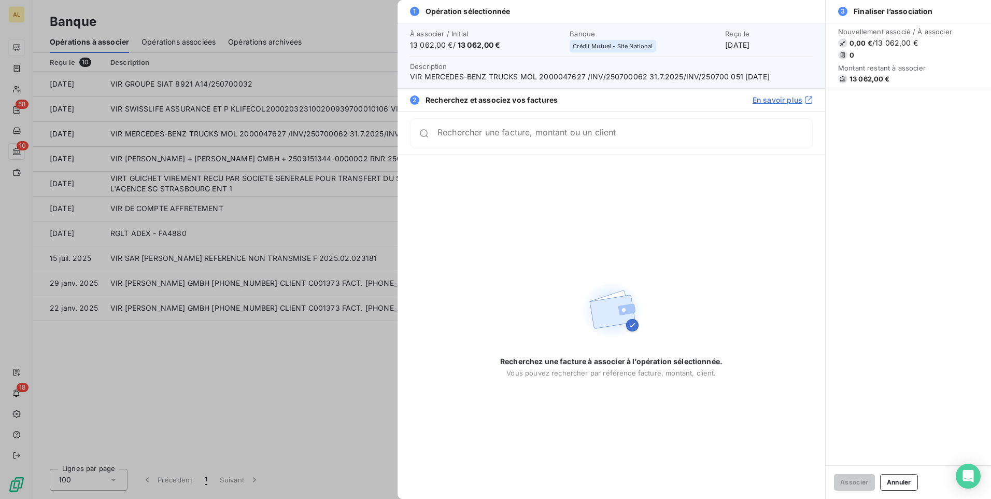
click at [500, 138] on input "Rechercher une facture, montant ou un client" at bounding box center [624, 133] width 375 height 10
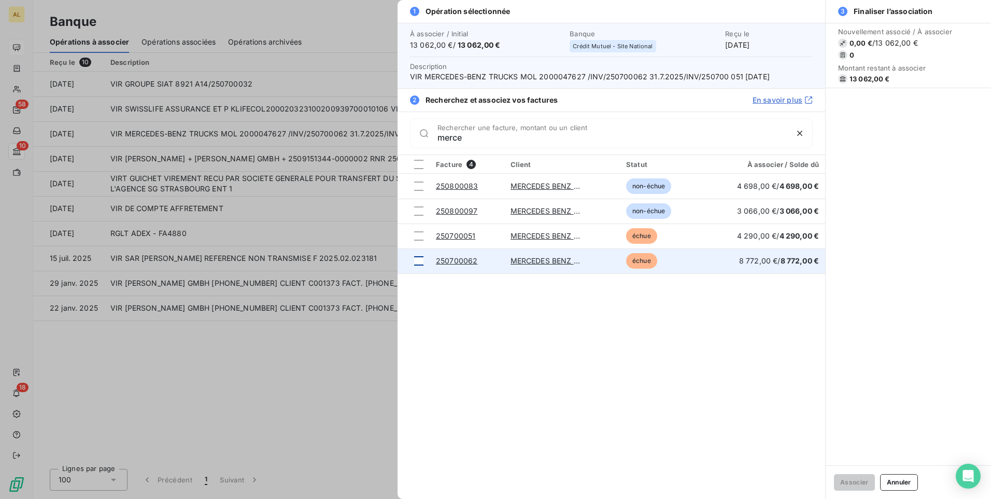
type input "merce"
click at [414, 258] on div at bounding box center [418, 260] width 9 height 9
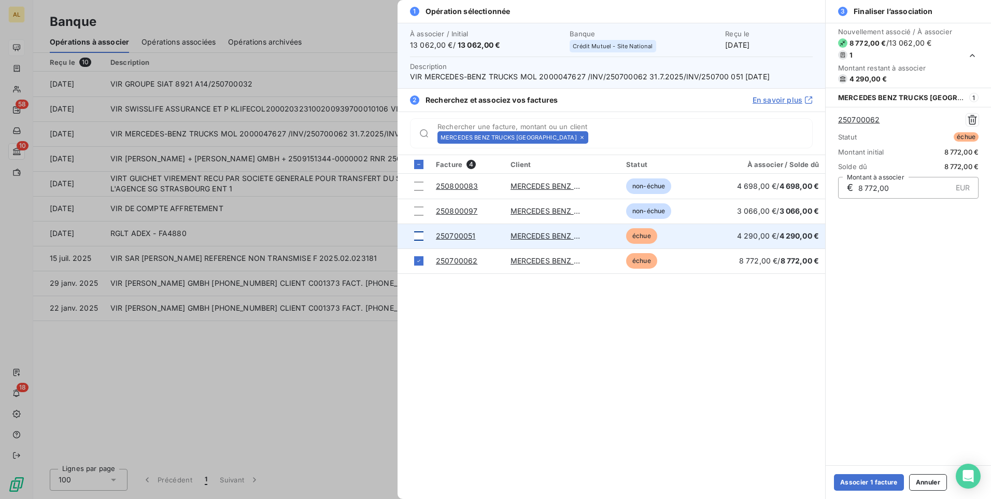
click at [418, 235] on div at bounding box center [418, 235] width 9 height 9
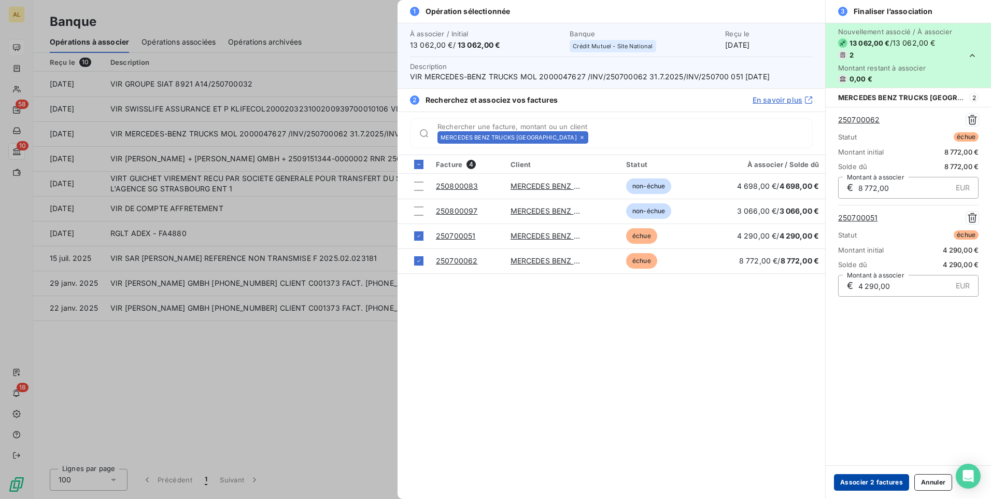
click at [883, 480] on button "Associer 2 factures" at bounding box center [871, 482] width 75 height 17
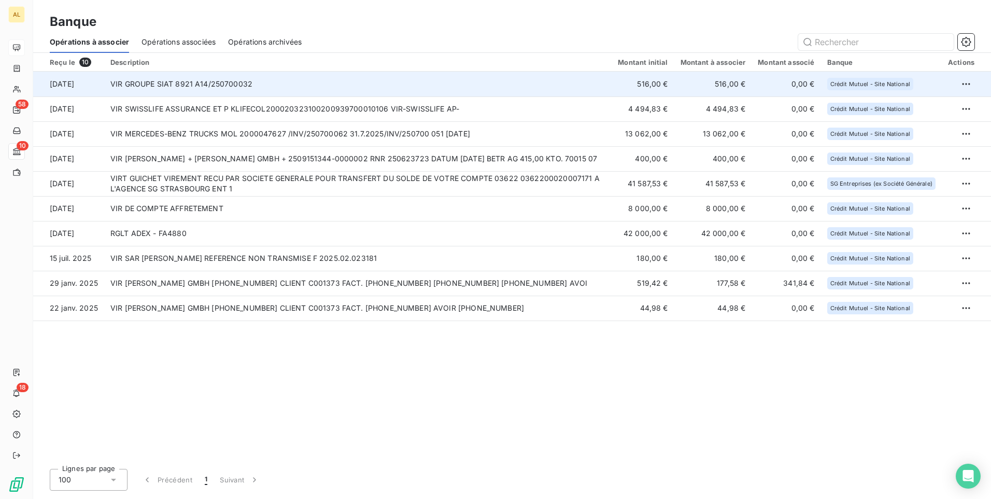
click at [197, 79] on td "VIR GROUPE SIAT 8921 A14/250700032" at bounding box center [357, 84] width 507 height 25
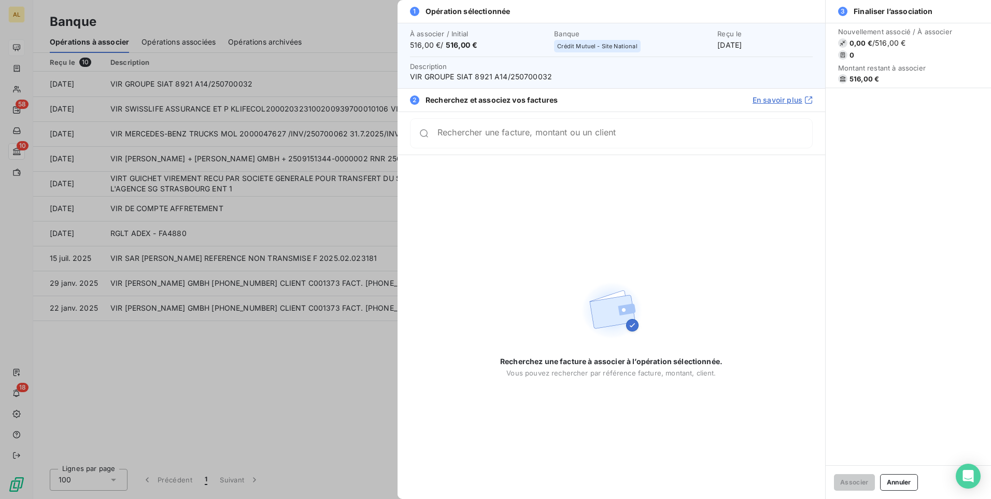
click at [547, 137] on input "Rechercher une facture, montant ou un client" at bounding box center [624, 133] width 375 height 10
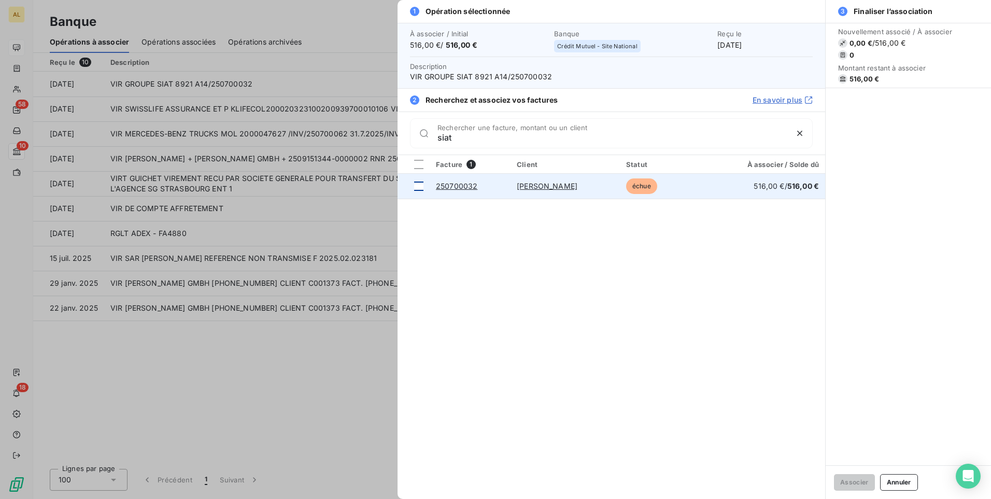
type input "siat"
click at [419, 182] on div at bounding box center [418, 185] width 9 height 9
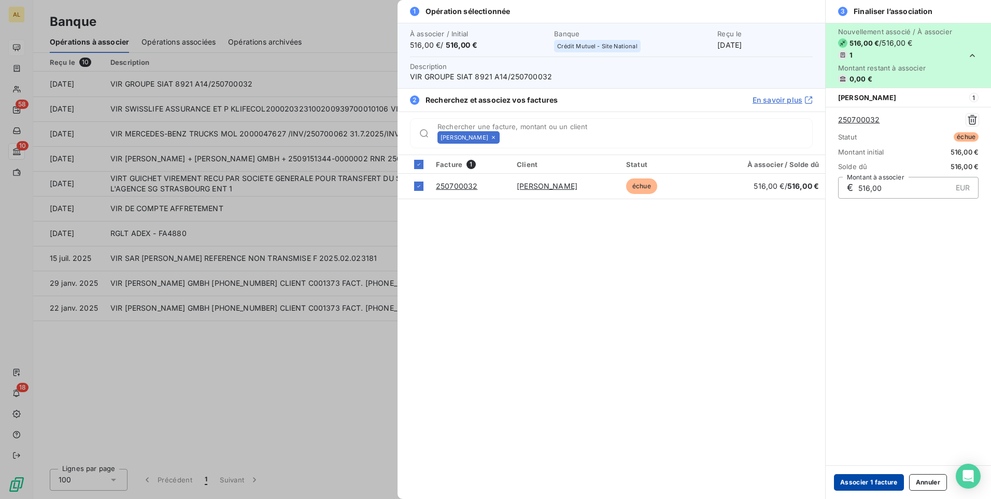
click at [870, 486] on button "Associer 1 facture" at bounding box center [869, 482] width 70 height 17
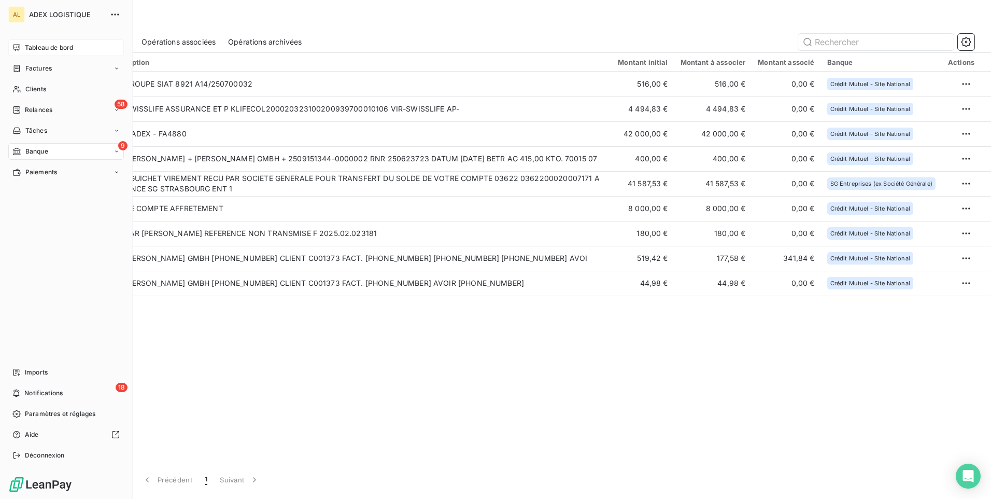
drag, startPoint x: 45, startPoint y: 45, endPoint x: 50, endPoint y: 43, distance: 6.1
click at [44, 45] on span "Tableau de bord" at bounding box center [49, 47] width 48 height 9
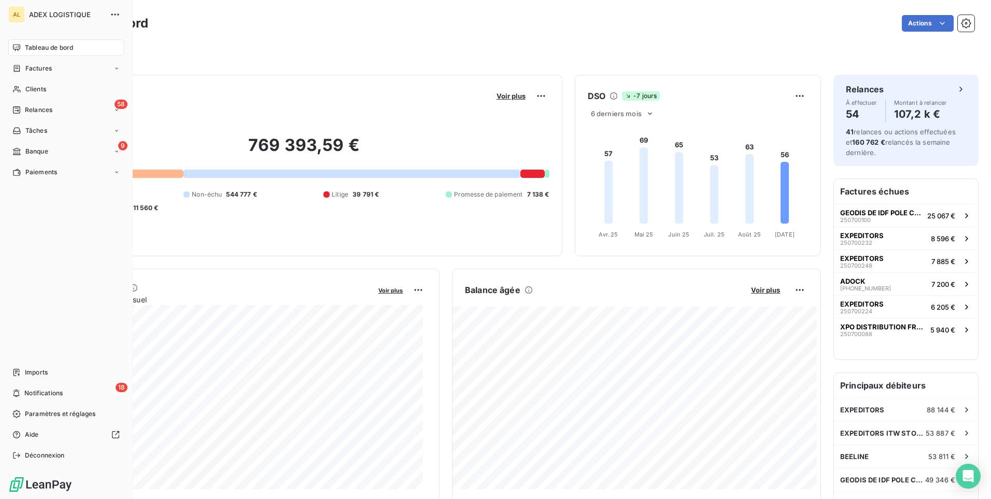
click at [32, 43] on span "Tableau de bord" at bounding box center [49, 47] width 48 height 9
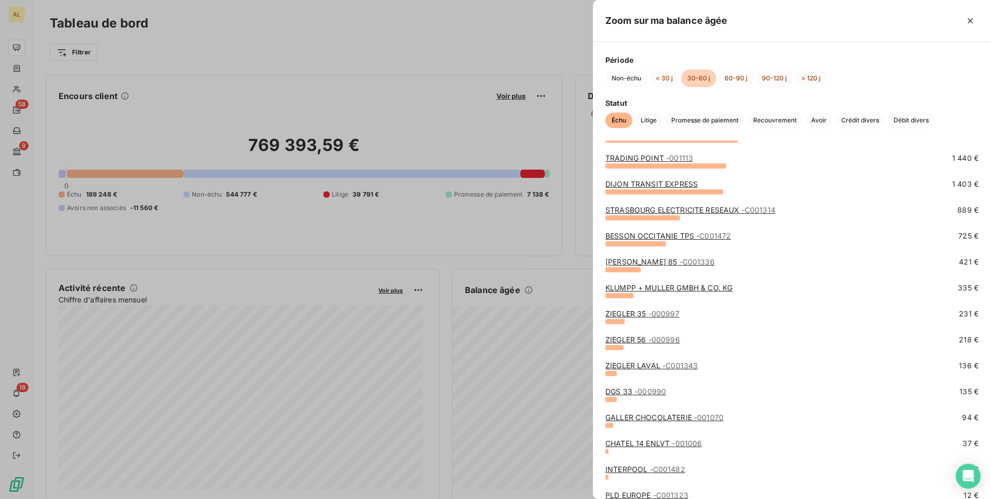
scroll to position [249, 0]
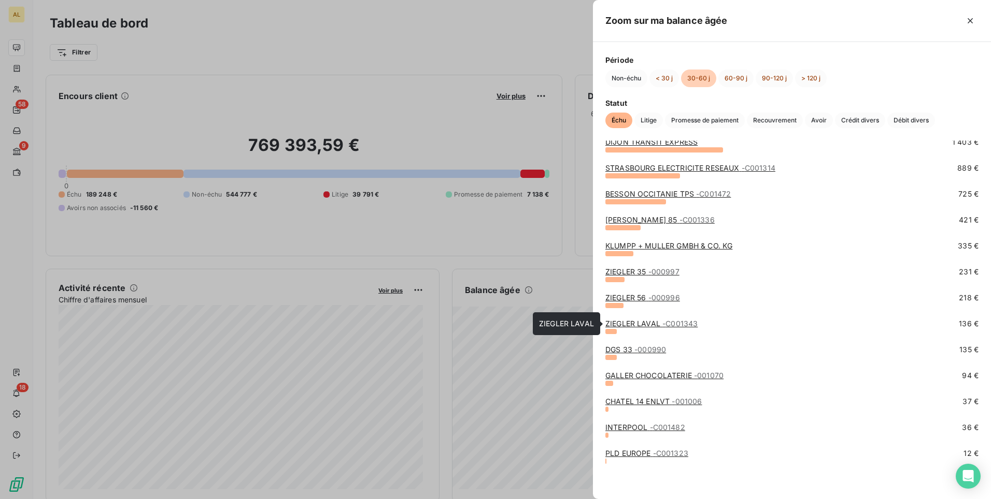
click at [661, 325] on link "ZIEGLER LAVAL - C001343" at bounding box center [651, 323] width 92 height 9
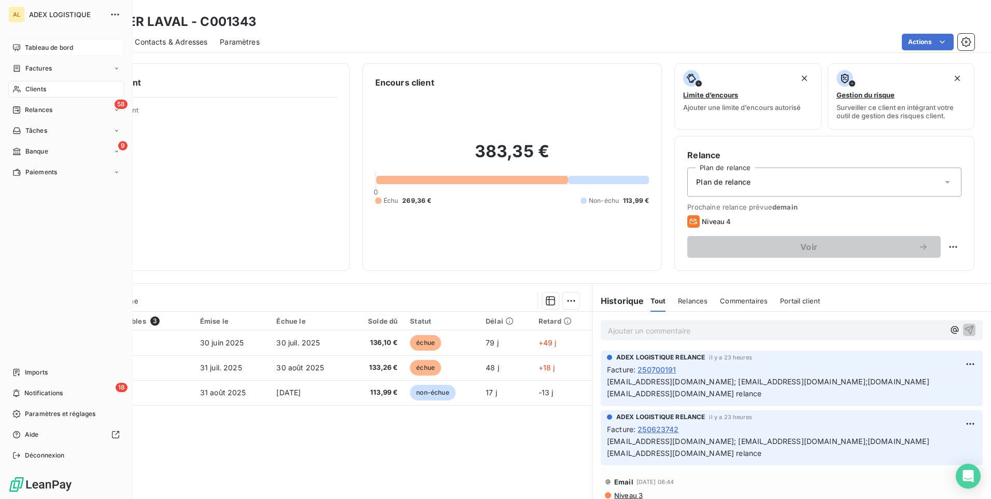
click at [58, 45] on span "Tableau de bord" at bounding box center [49, 47] width 48 height 9
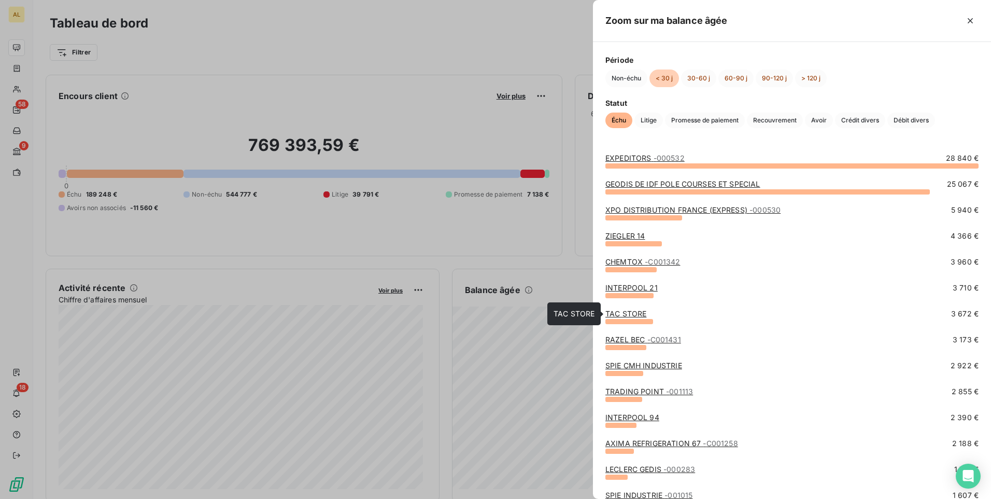
click at [613, 317] on link "TAC STORE" at bounding box center [625, 313] width 41 height 9
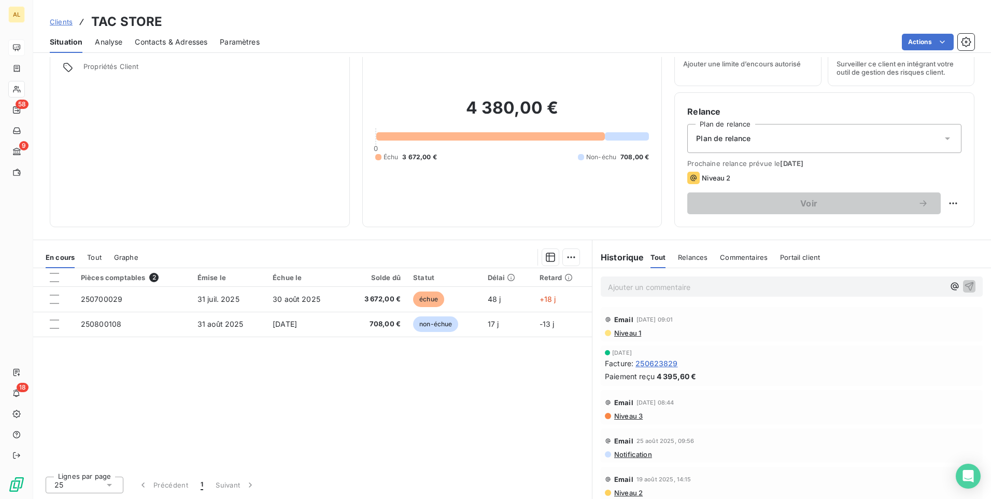
click at [666, 361] on span "250623829" at bounding box center [656, 363] width 42 height 11
